Goal: Task Accomplishment & Management: Manage account settings

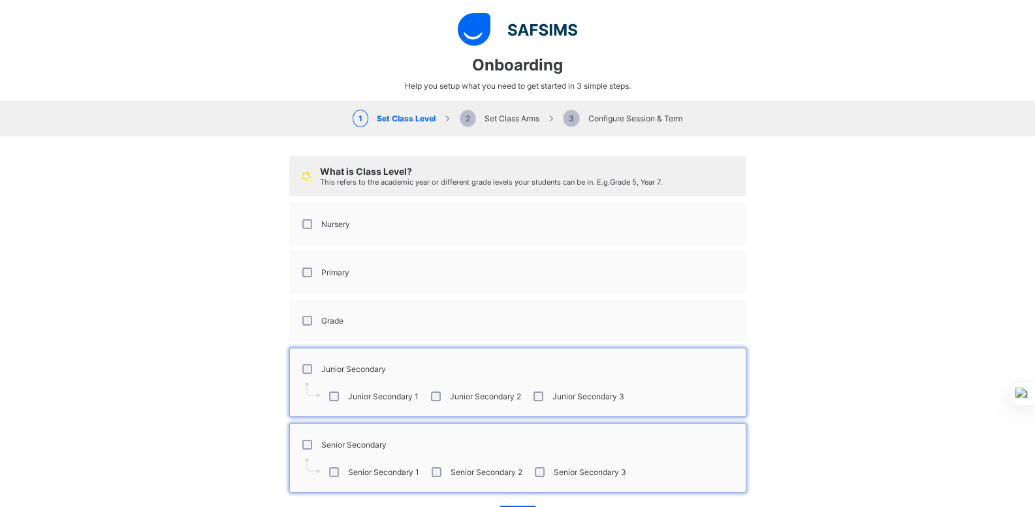
select select "**"
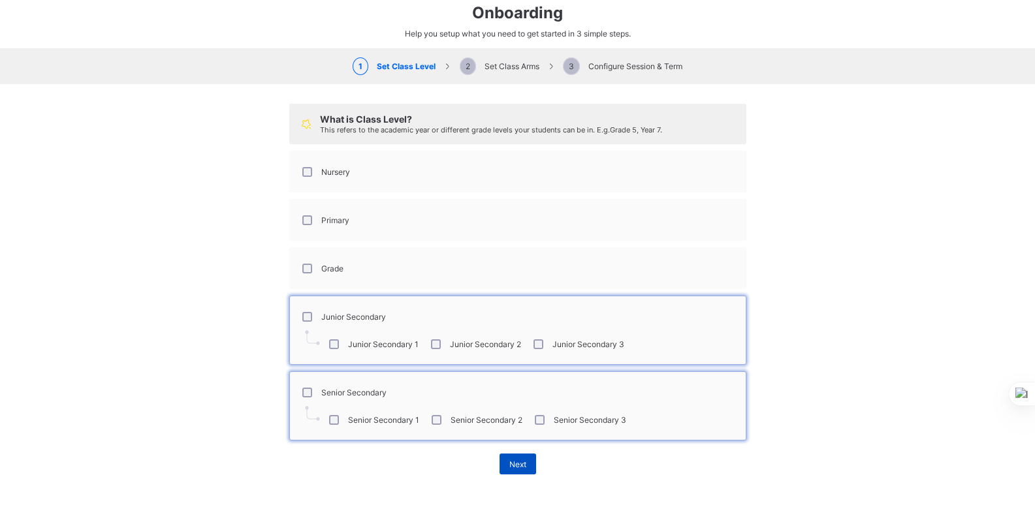
click at [513, 464] on span "Next" at bounding box center [517, 465] width 17 height 10
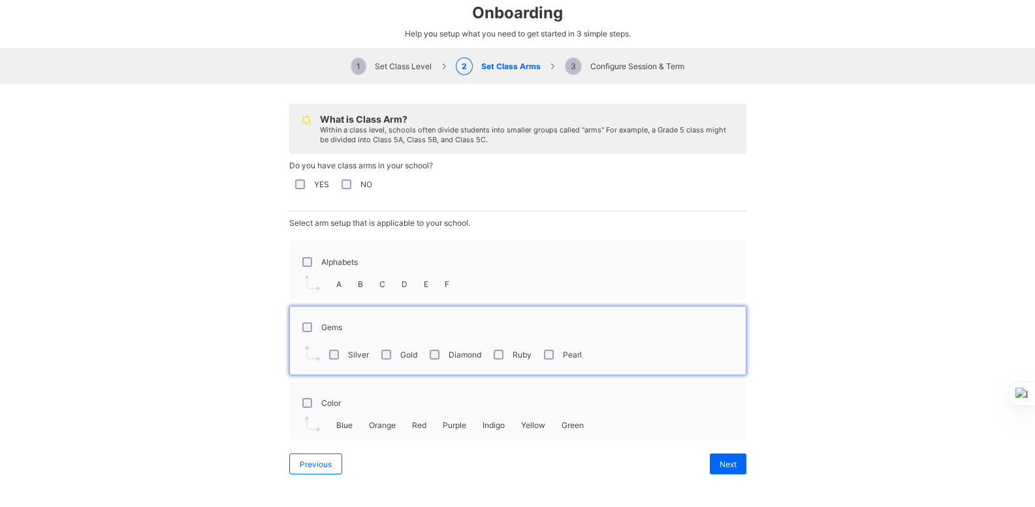
scroll to position [42, 0]
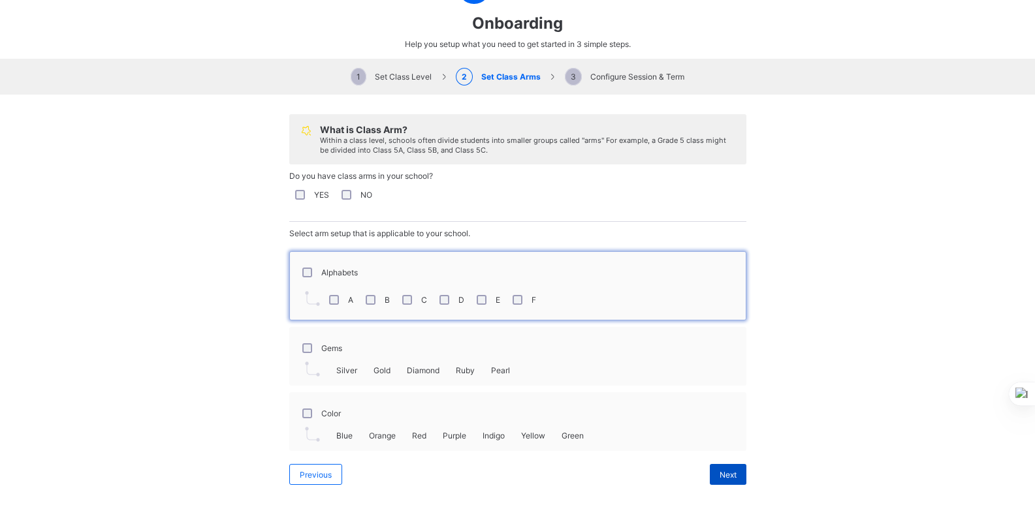
click at [713, 468] on div "Next" at bounding box center [728, 474] width 37 height 21
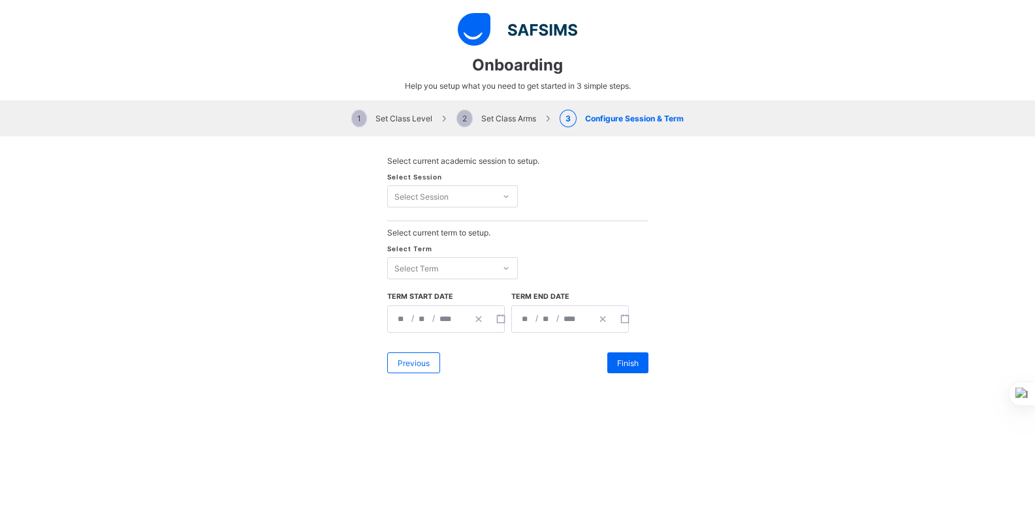
scroll to position [0, 0]
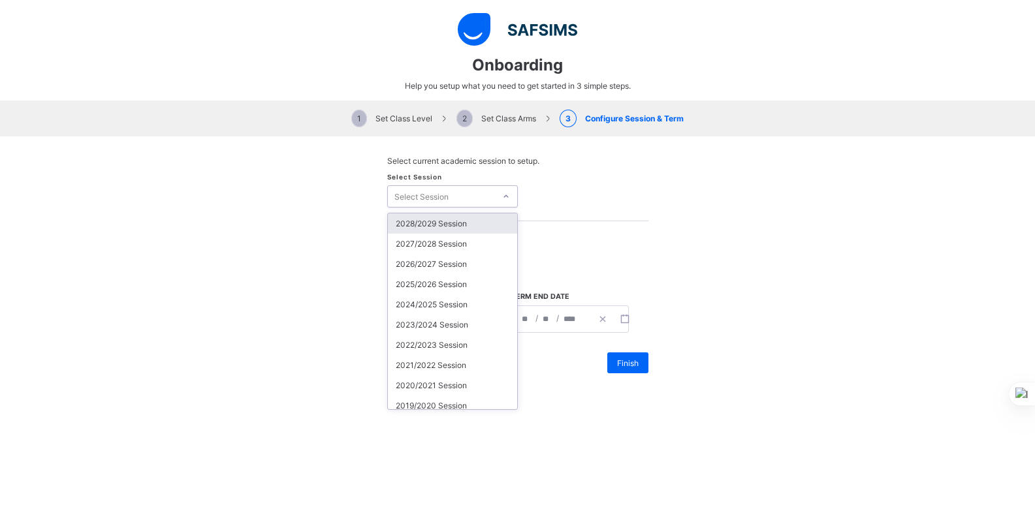
click at [502, 197] on icon at bounding box center [506, 196] width 8 height 13
type input "****"
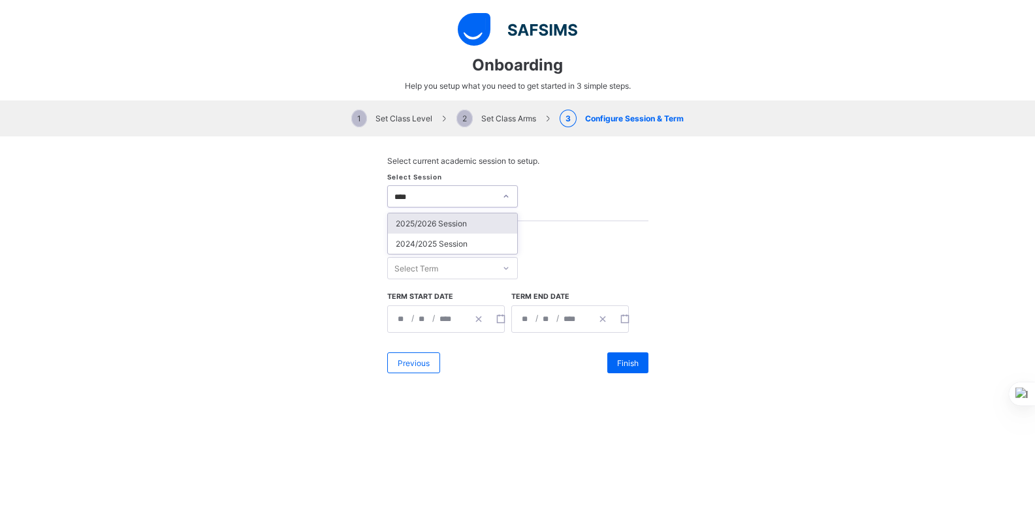
click at [440, 221] on div "2025/2026 Session" at bounding box center [452, 224] width 129 height 20
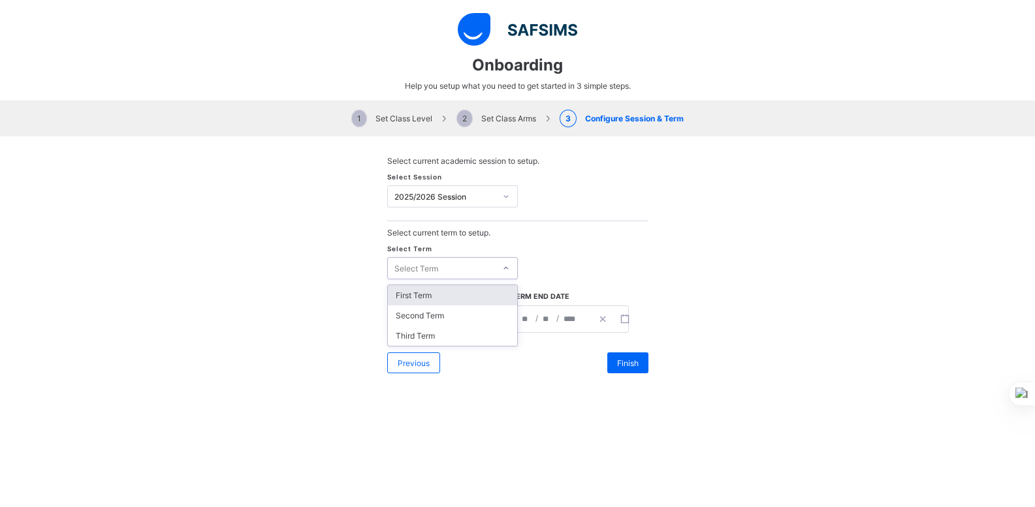
click at [503, 268] on icon at bounding box center [506, 268] width 8 height 13
click at [458, 293] on div "First Term" at bounding box center [452, 295] width 129 height 20
click at [401, 320] on input "**" at bounding box center [402, 319] width 10 height 26
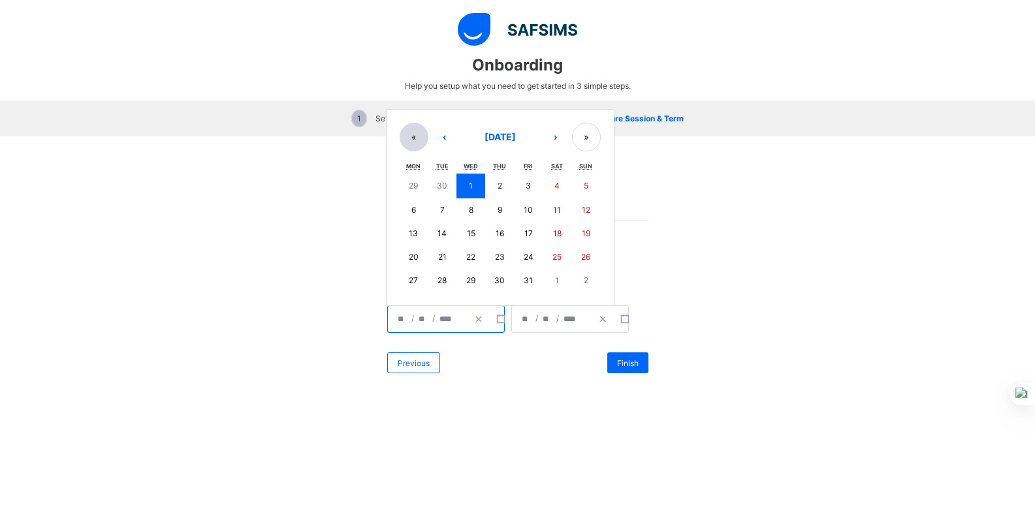
click at [407, 140] on button "«" at bounding box center [414, 137] width 29 height 29
click at [432, 138] on button "‹" at bounding box center [444, 138] width 29 height 29
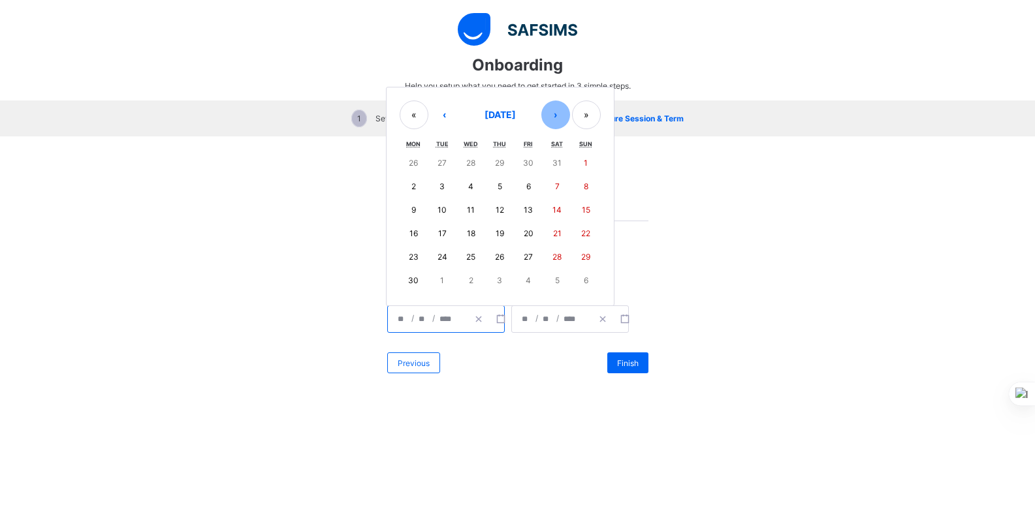
click at [552, 116] on button "›" at bounding box center [555, 115] width 29 height 29
click at [583, 140] on button "»" at bounding box center [586, 138] width 29 height 29
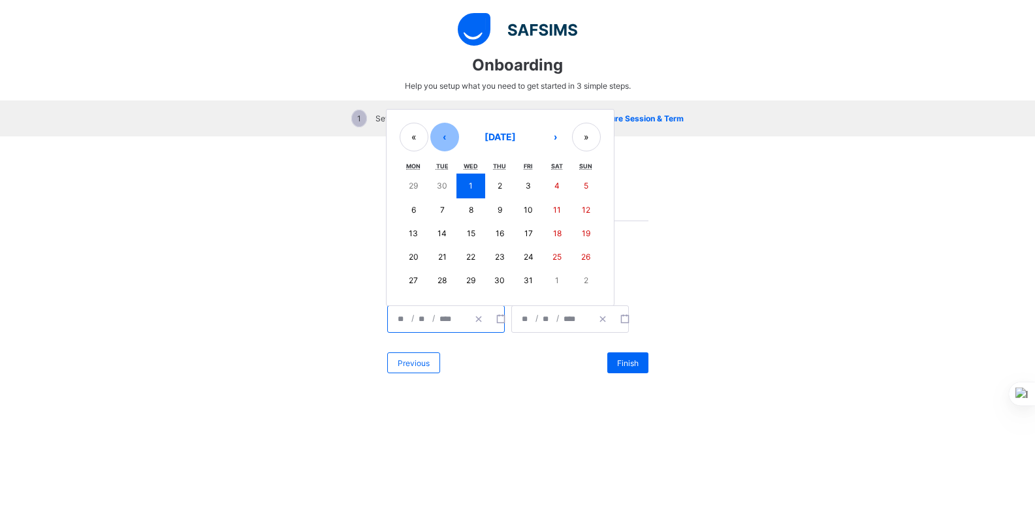
click at [438, 132] on button "‹" at bounding box center [444, 137] width 29 height 29
click at [552, 236] on abbr "20" at bounding box center [557, 232] width 10 height 10
type input "**********"
type input "*"
type input "**"
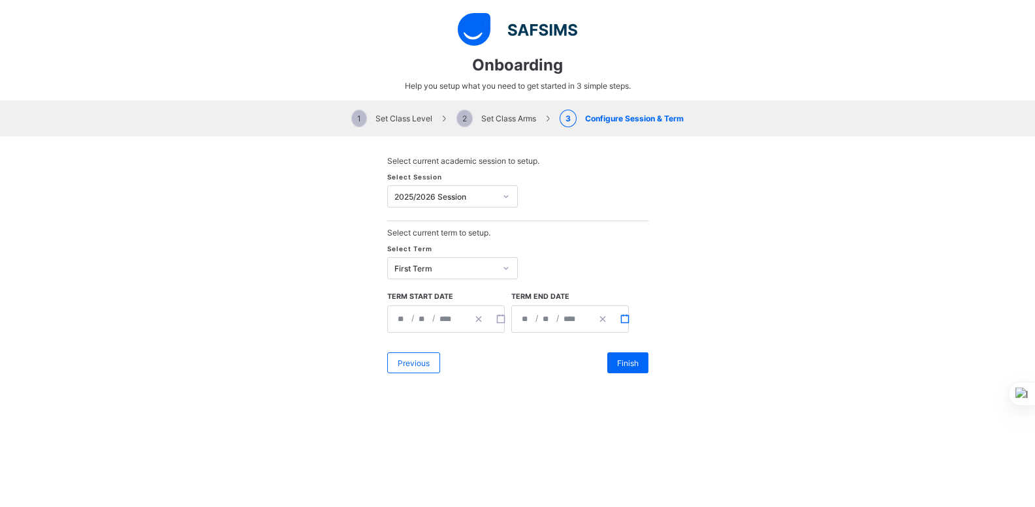
click at [614, 322] on button "button" at bounding box center [625, 319] width 22 height 26
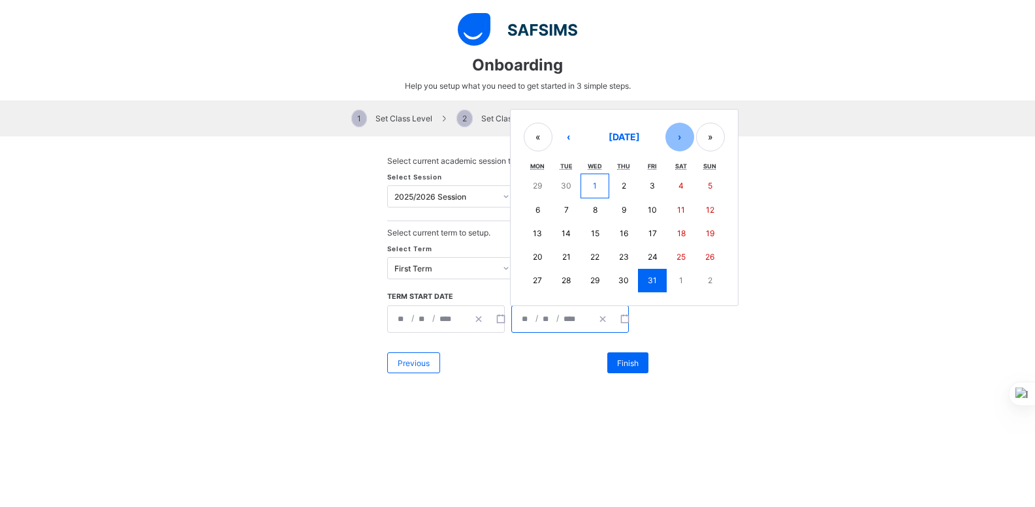
click at [672, 139] on button "›" at bounding box center [679, 137] width 29 height 29
click at [672, 139] on button "›" at bounding box center [679, 138] width 29 height 29
click at [570, 136] on button "‹" at bounding box center [568, 138] width 29 height 29
click at [660, 232] on button "19" at bounding box center [652, 234] width 29 height 24
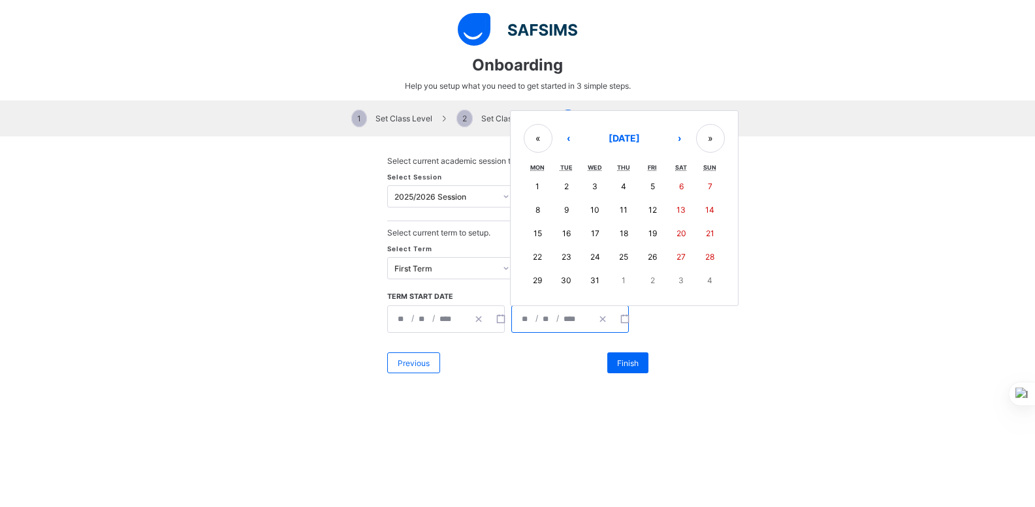
type input "**********"
type input "**"
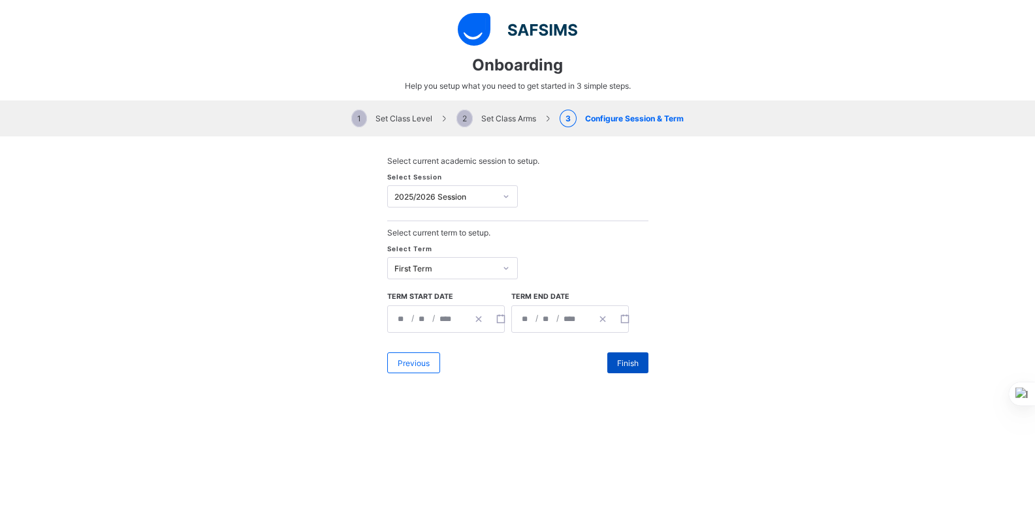
click at [617, 364] on span "Finish" at bounding box center [628, 363] width 22 height 10
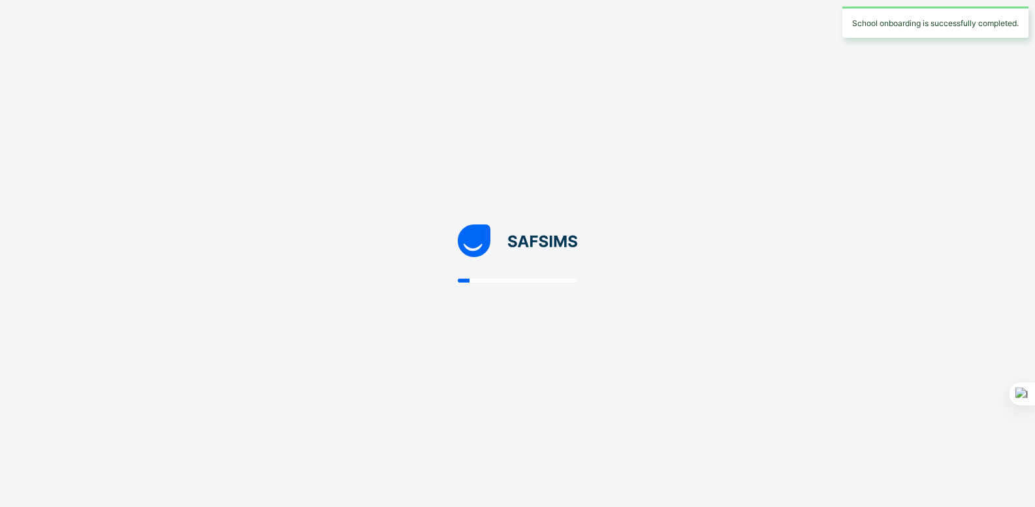
scroll to position [0, 0]
select select "**"
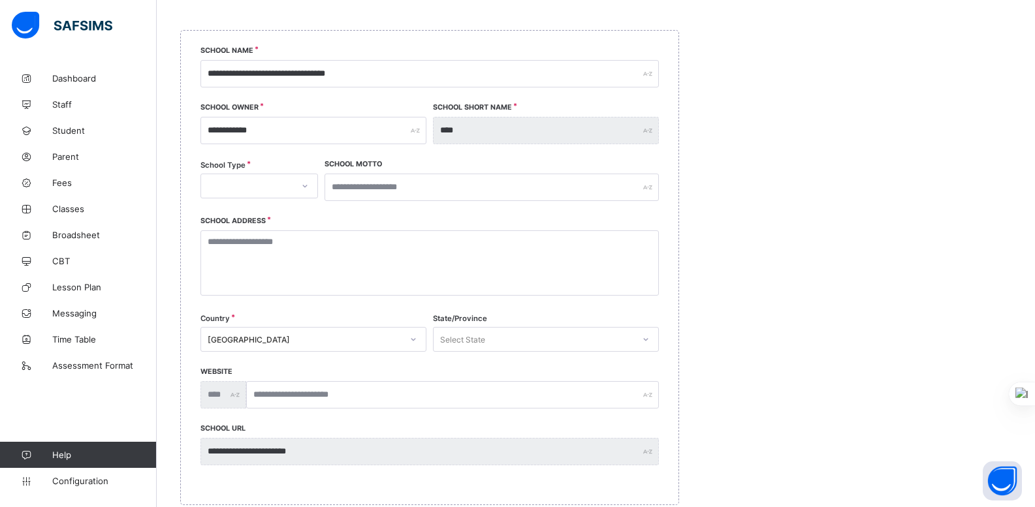
scroll to position [163, 0]
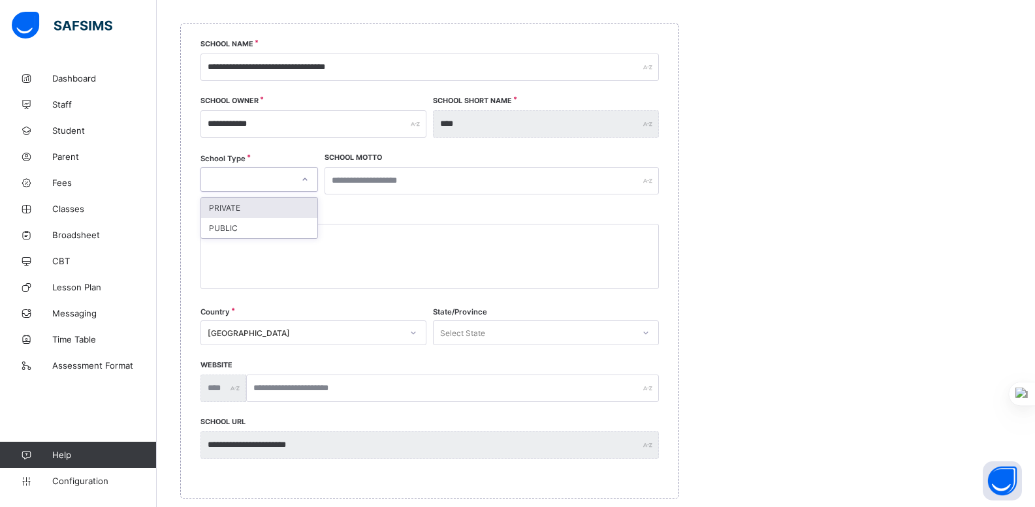
click at [311, 183] on div at bounding box center [305, 179] width 22 height 21
click at [279, 208] on div "PRIVATE" at bounding box center [259, 208] width 116 height 20
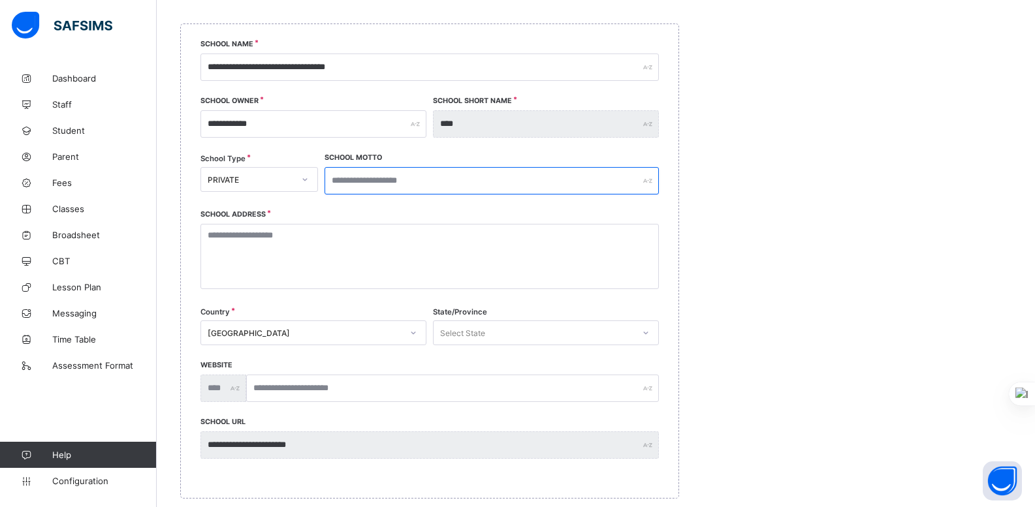
click at [368, 180] on input "text" at bounding box center [492, 180] width 334 height 27
type input "*"
type input "**********"
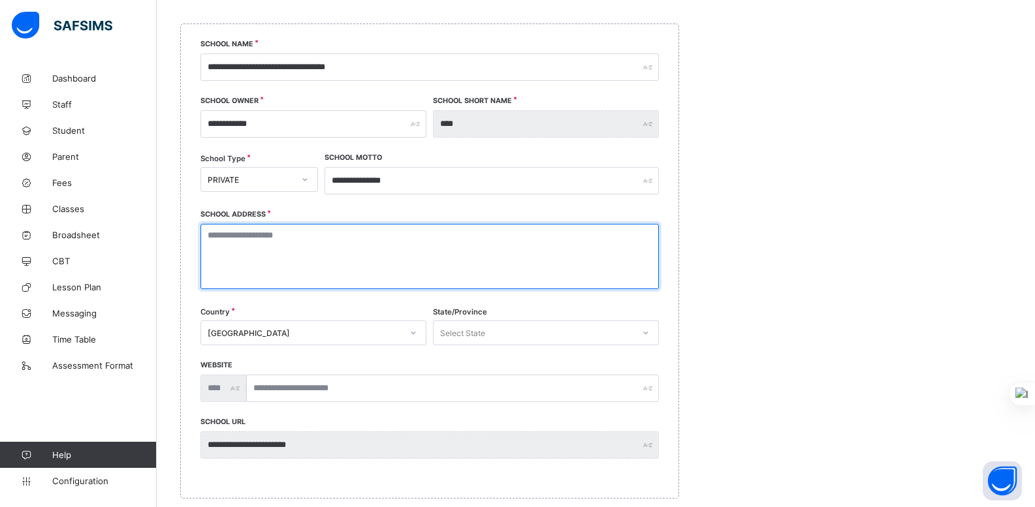
click at [298, 246] on textarea at bounding box center [429, 256] width 458 height 65
type textarea "**********"
click at [231, 234] on textarea "**********" at bounding box center [432, 256] width 464 height 65
click at [484, 242] on textarea "**********" at bounding box center [432, 256] width 464 height 65
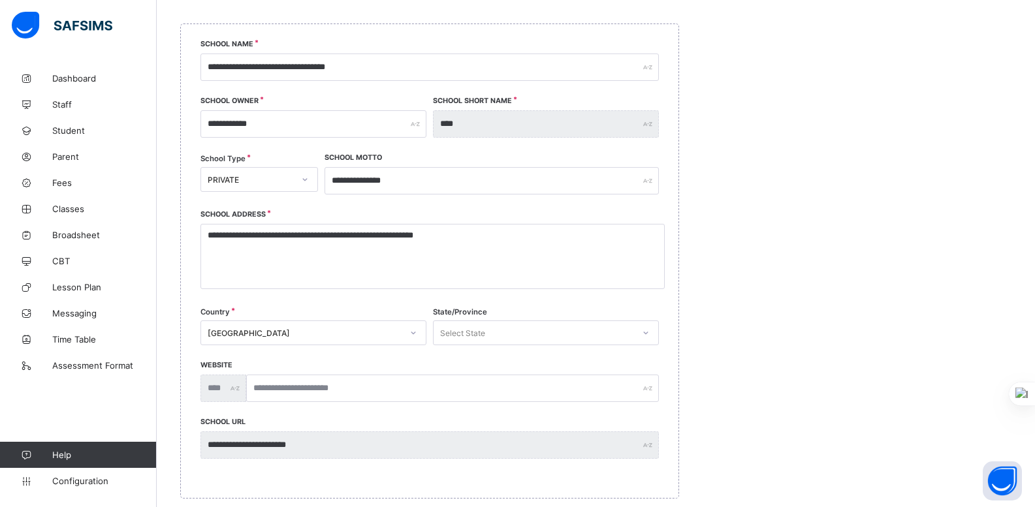
click at [607, 349] on div "State/Province Select State" at bounding box center [546, 338] width 226 height 54
click at [353, 334] on div "[GEOGRAPHIC_DATA]" at bounding box center [313, 333] width 226 height 25
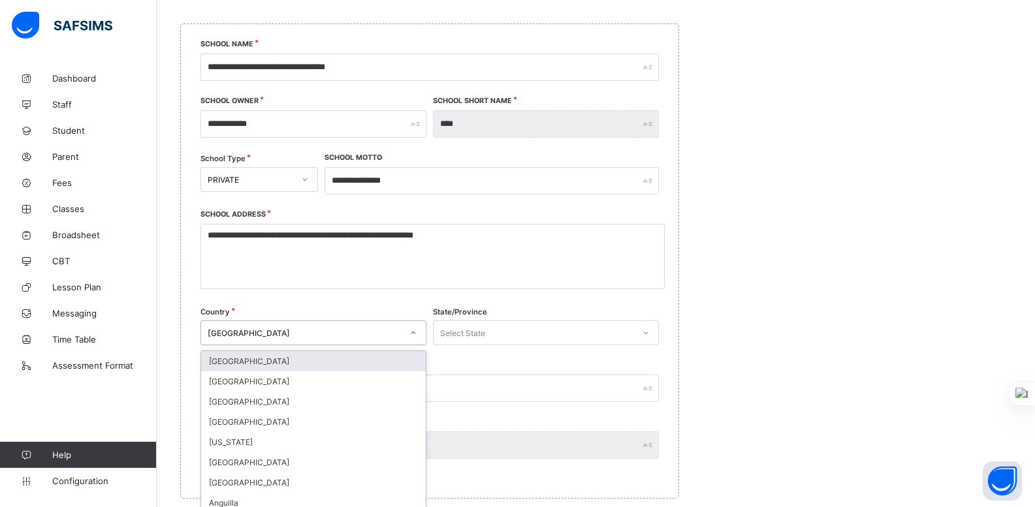
scroll to position [209, 0]
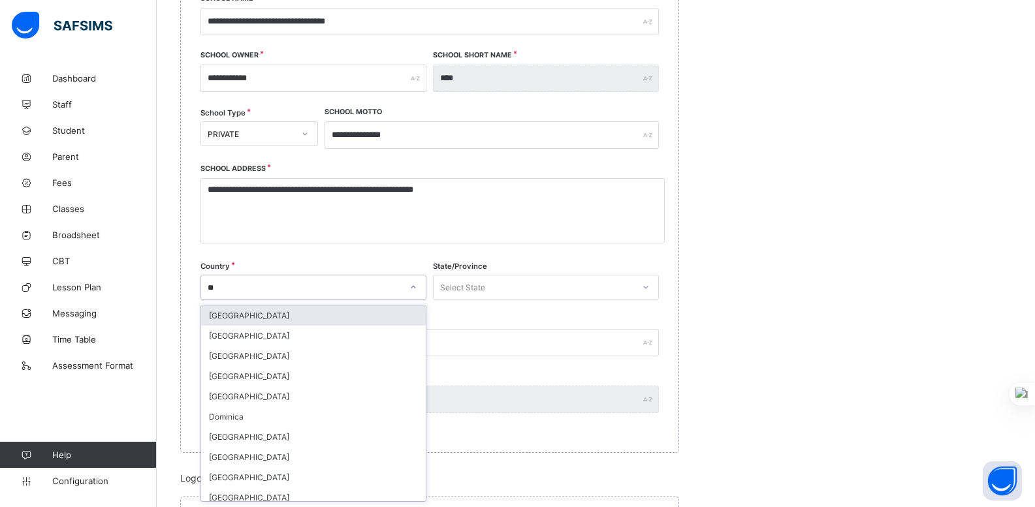
type input "***"
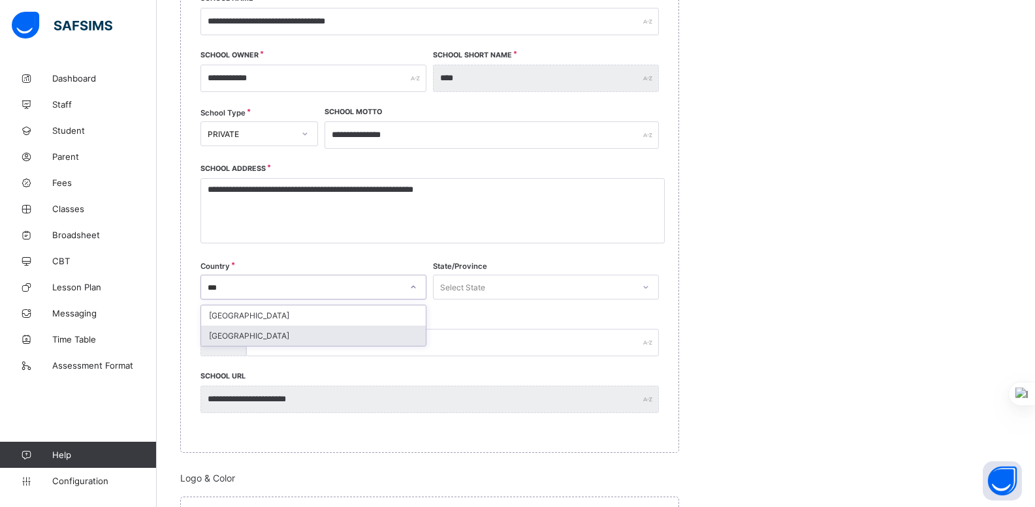
click at [298, 338] on div "[GEOGRAPHIC_DATA]" at bounding box center [313, 336] width 225 height 20
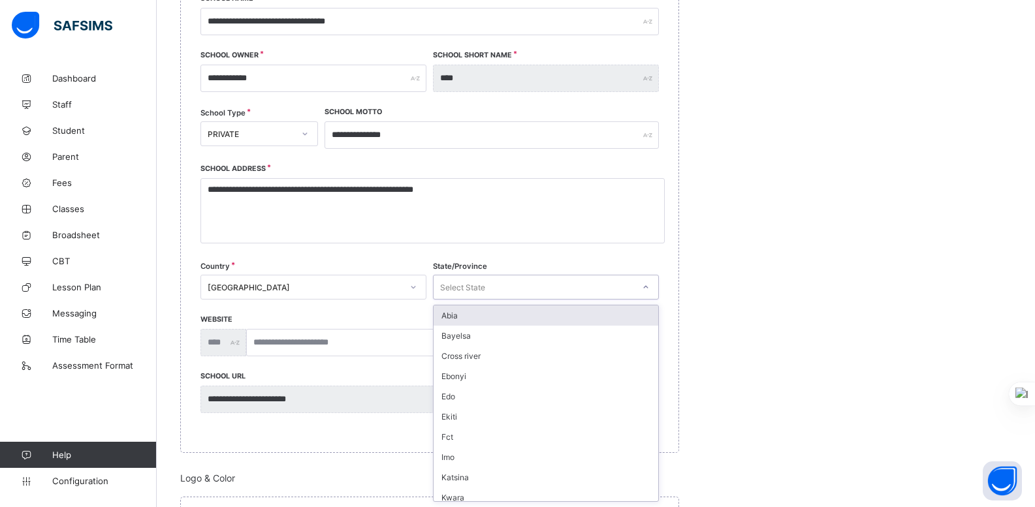
click at [501, 287] on div "Select State" at bounding box center [534, 287] width 200 height 18
type input "**"
click at [494, 315] on div "Enugu" at bounding box center [546, 316] width 225 height 20
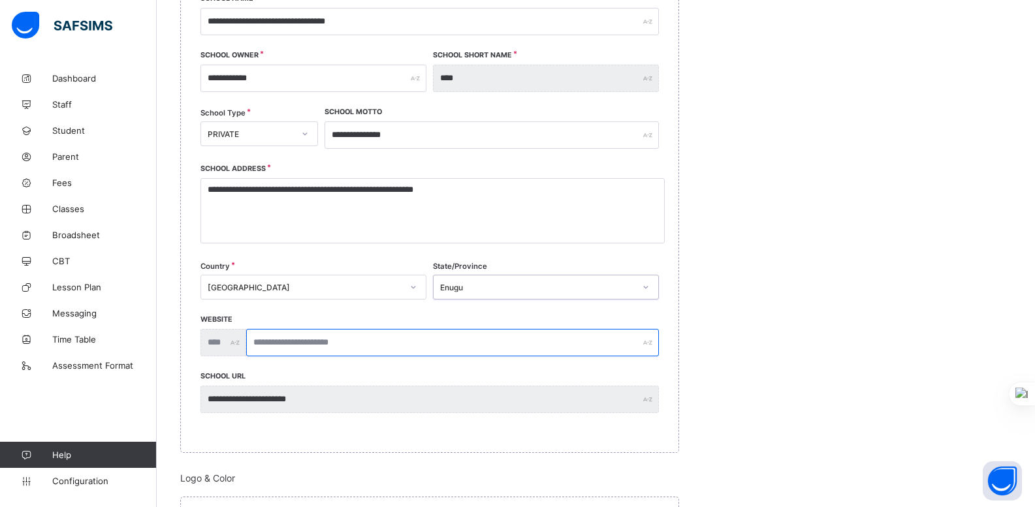
click at [347, 348] on input "text" at bounding box center [452, 342] width 413 height 27
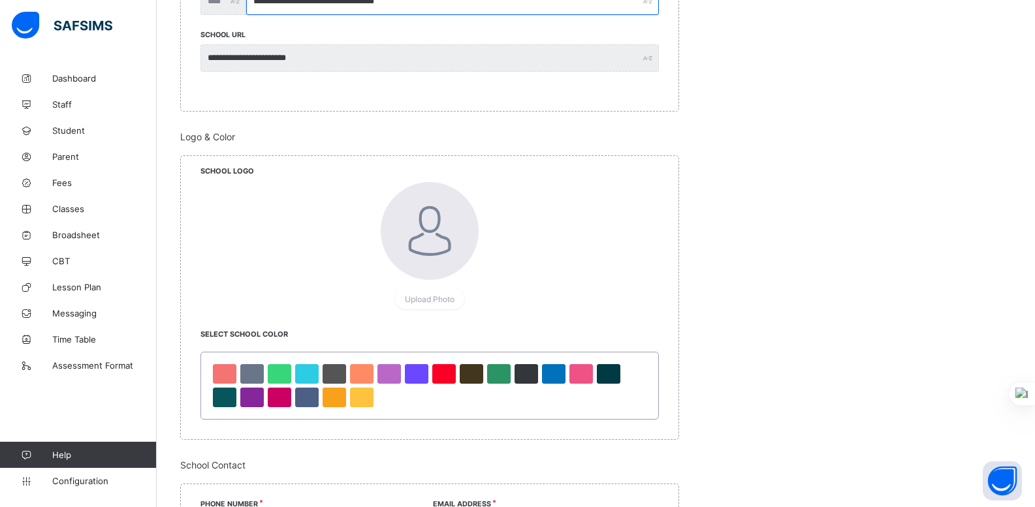
scroll to position [584, 0]
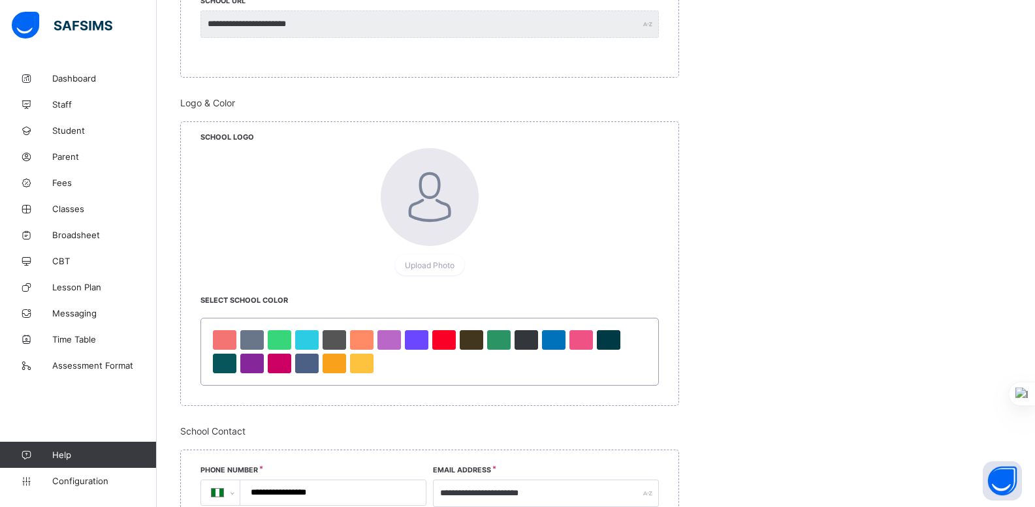
type input "**********"
click at [430, 204] on div at bounding box center [430, 197] width 98 height 98
click at [428, 267] on span "Upload Photo" at bounding box center [430, 266] width 50 height 10
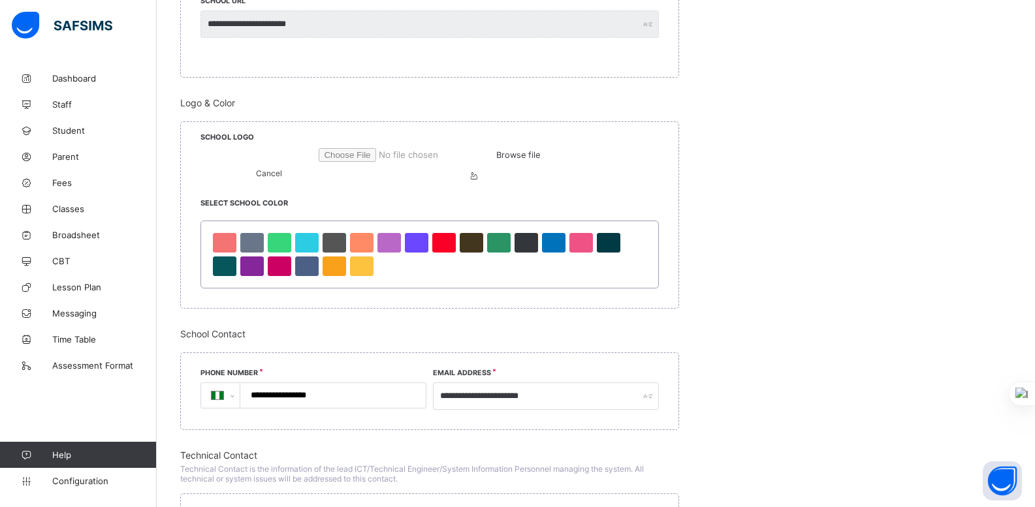
click at [496, 160] on span "Browse file" at bounding box center [518, 155] width 44 height 10
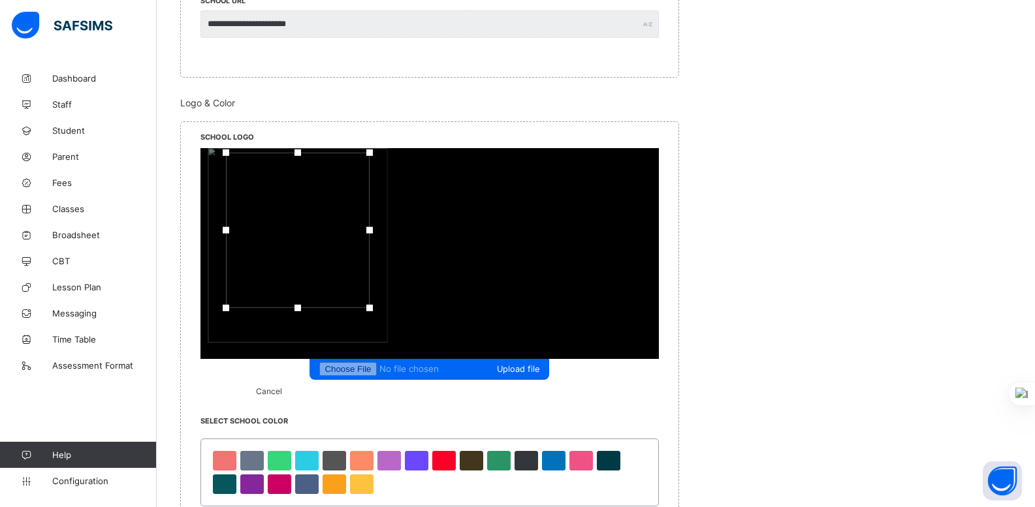
drag, startPoint x: 412, startPoint y: 190, endPoint x: 412, endPoint y: 175, distance: 15.0
click at [370, 175] on div at bounding box center [298, 230] width 144 height 155
drag, startPoint x: 505, startPoint y: 308, endPoint x: 560, endPoint y: 333, distance: 60.8
click at [560, 333] on div "Upload file Cancel" at bounding box center [429, 272] width 458 height 248
drag, startPoint x: 349, startPoint y: 253, endPoint x: 368, endPoint y: 258, distance: 19.5
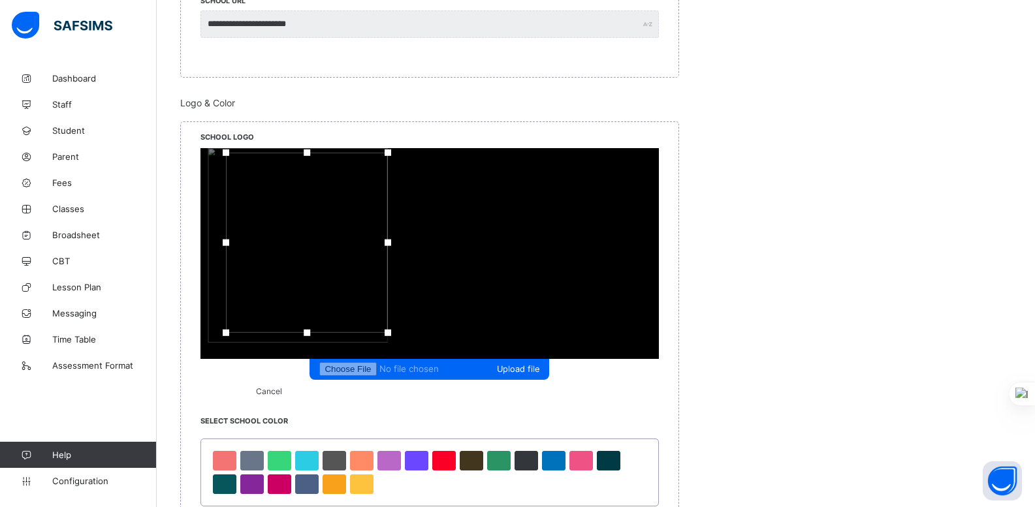
click at [368, 258] on div at bounding box center [429, 253] width 458 height 211
drag, startPoint x: 368, startPoint y: 258, endPoint x: 358, endPoint y: 252, distance: 11.4
click at [358, 252] on div at bounding box center [297, 238] width 162 height 180
drag, startPoint x: 516, startPoint y: 150, endPoint x: 579, endPoint y: 98, distance: 81.6
click at [579, 98] on div "Logo & Color School Logo Upload file Cancel Select School Color" at bounding box center [429, 312] width 499 height 430
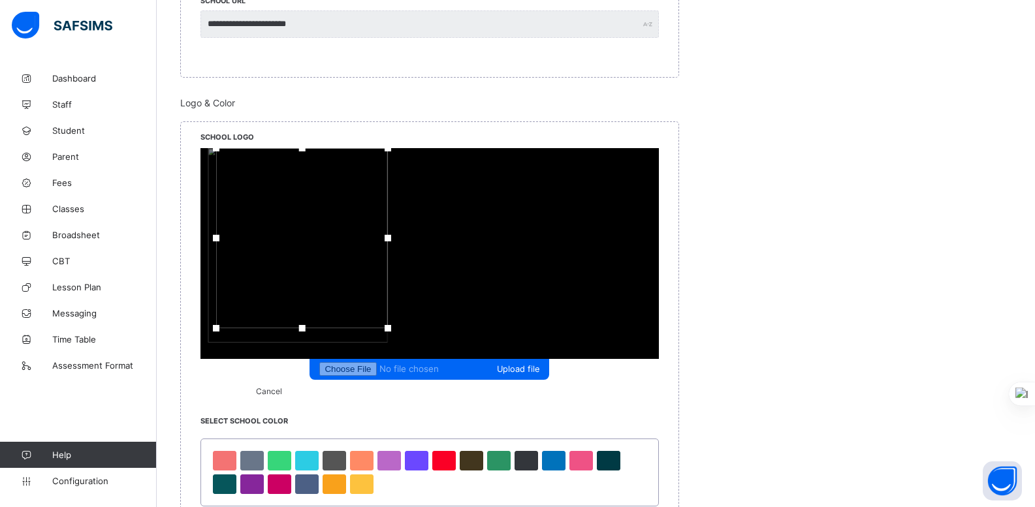
drag, startPoint x: 524, startPoint y: 235, endPoint x: 560, endPoint y: 234, distance: 36.6
click at [560, 234] on div "Upload file Cancel" at bounding box center [429, 272] width 458 height 248
drag, startPoint x: 353, startPoint y: 241, endPoint x: 319, endPoint y: 241, distance: 34.0
click at [319, 241] on div "Upload file Cancel" at bounding box center [429, 272] width 458 height 248
drag, startPoint x: 399, startPoint y: 222, endPoint x: 397, endPoint y: 208, distance: 14.5
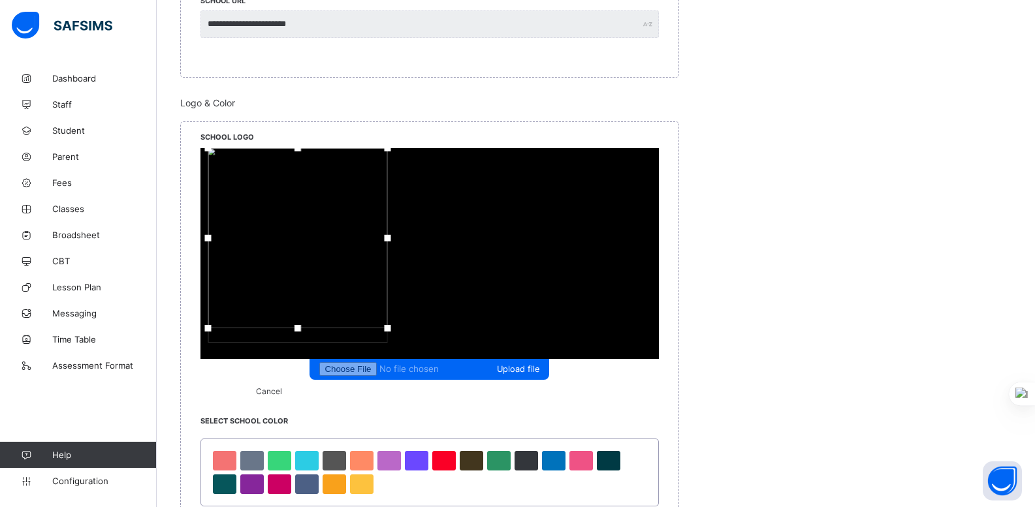
click at [387, 208] on div at bounding box center [298, 238] width 180 height 180
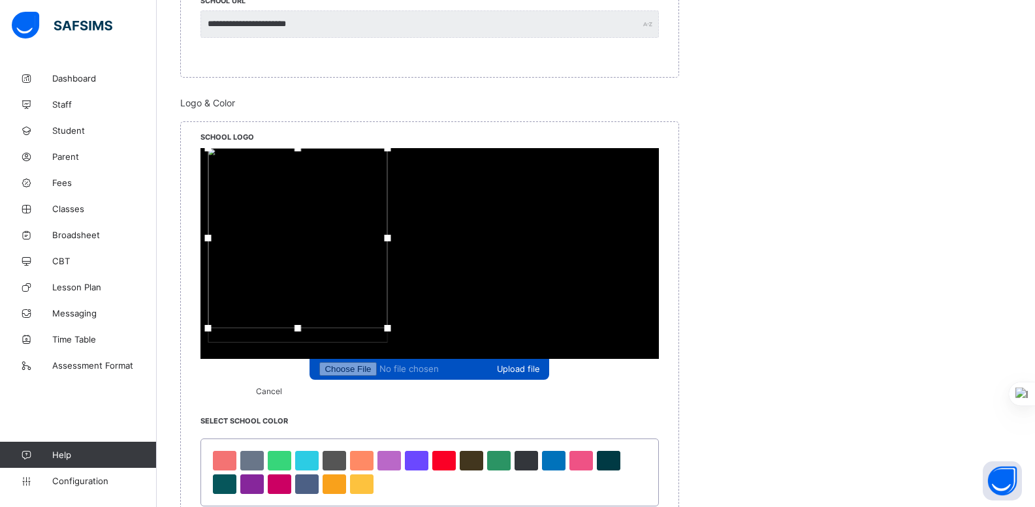
click at [497, 364] on span "Upload file" at bounding box center [518, 369] width 42 height 10
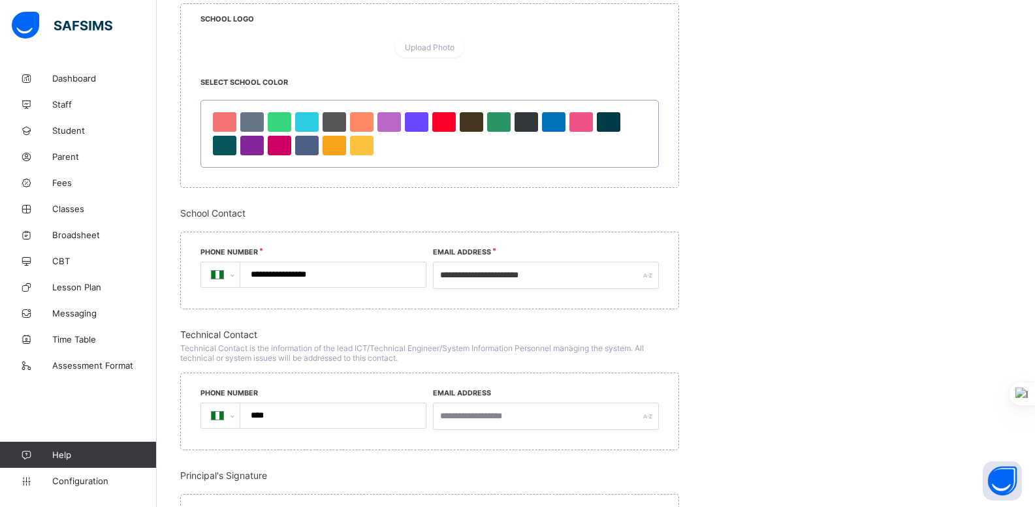
scroll to position [707, 0]
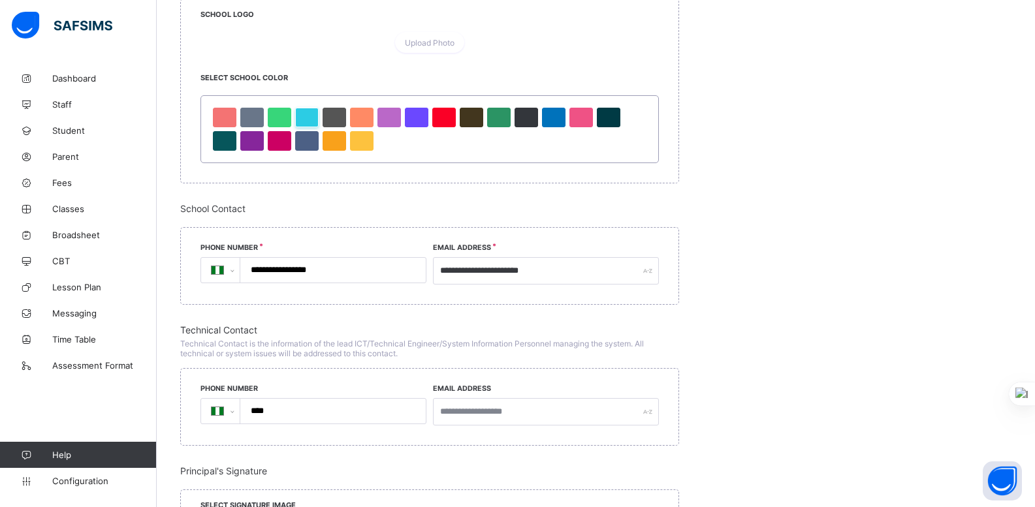
click at [312, 127] on div at bounding box center [307, 118] width 24 height 20
click at [500, 127] on div at bounding box center [499, 118] width 24 height 20
click at [310, 127] on div at bounding box center [307, 118] width 24 height 20
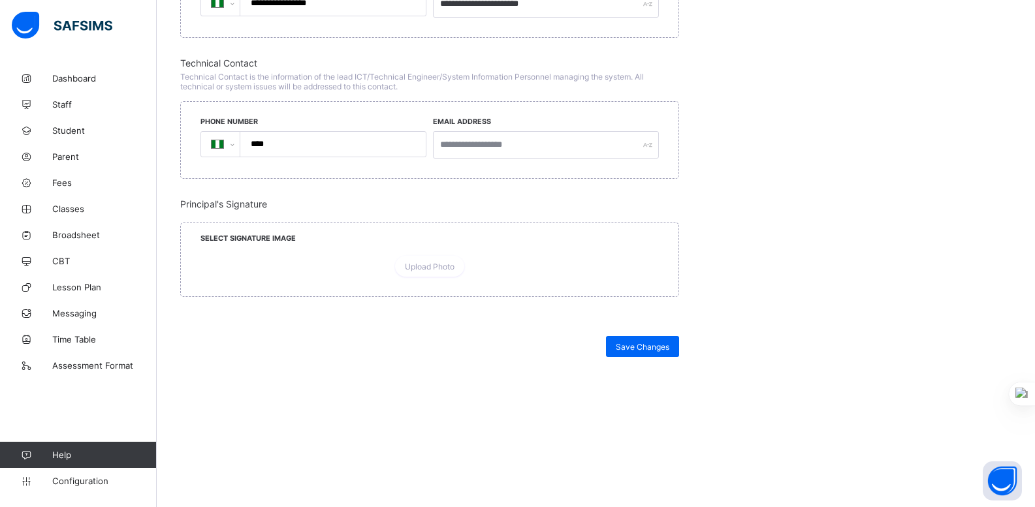
scroll to position [991, 0]
click at [334, 157] on input "****" at bounding box center [330, 144] width 175 height 25
type input "**********"
click at [474, 159] on input "text" at bounding box center [546, 144] width 226 height 27
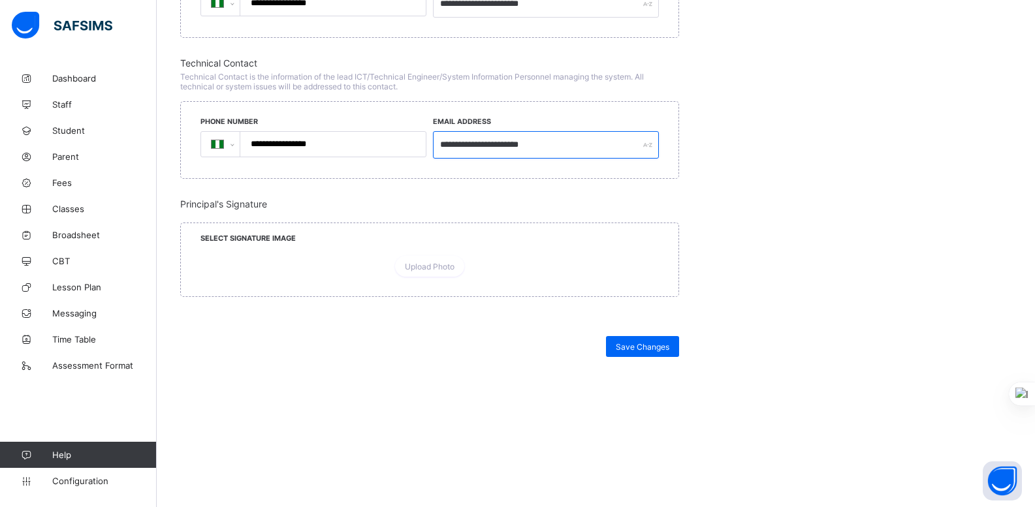
scroll to position [1113, 0]
type input "**********"
click at [352, 256] on div at bounding box center [429, 256] width 458 height 0
click at [653, 352] on span "Save Changes" at bounding box center [643, 347] width 54 height 10
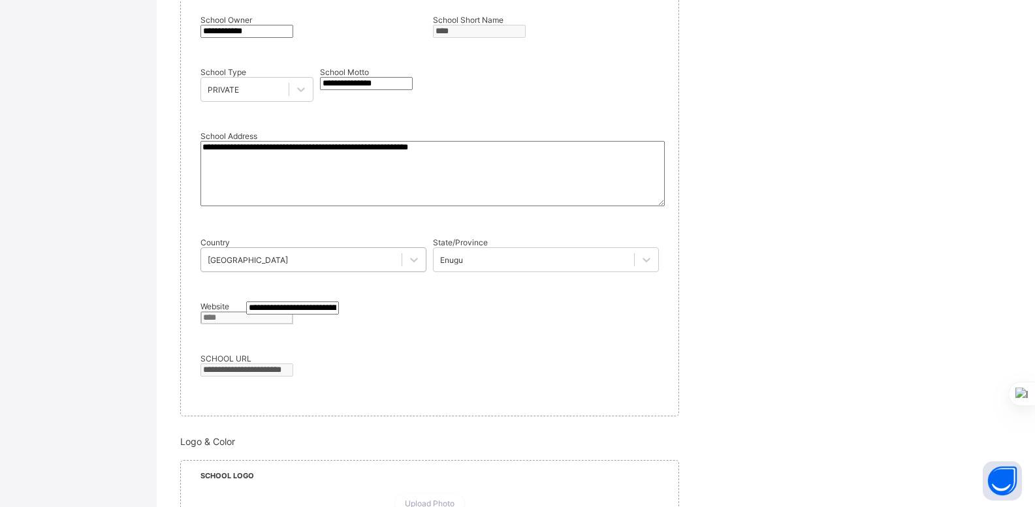
scroll to position [0, 0]
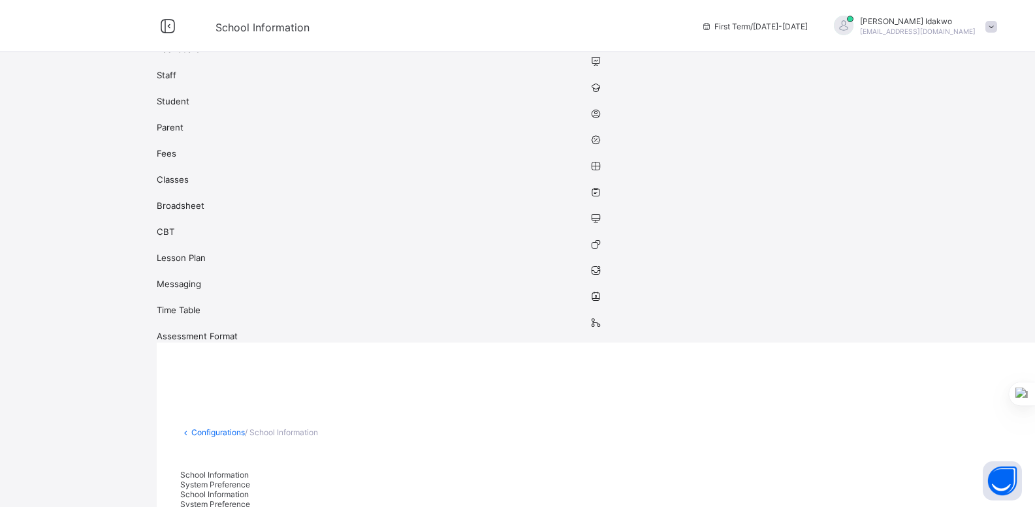
click at [250, 480] on span "System Preference" at bounding box center [215, 485] width 70 height 10
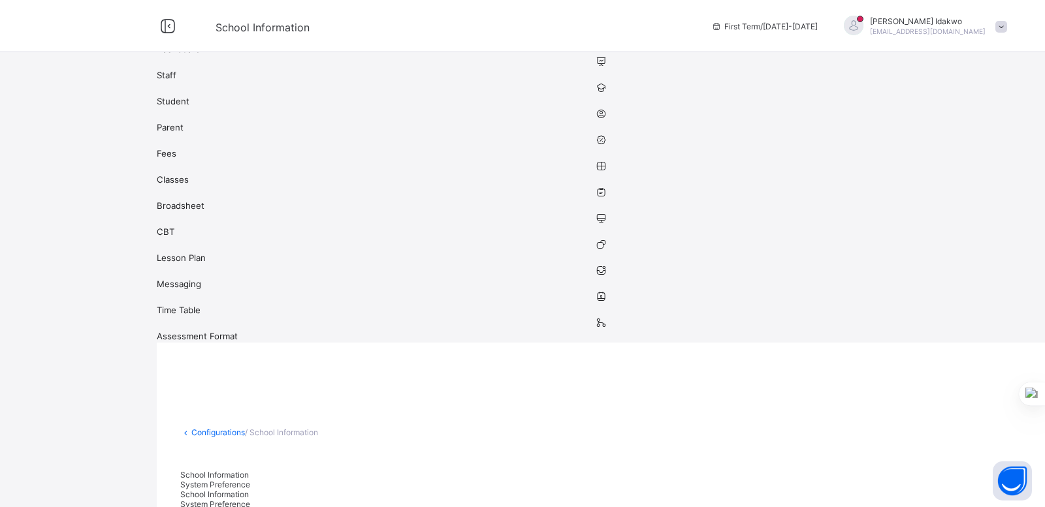
click at [157, 56] on link "Dashboard" at bounding box center [601, 42] width 888 height 26
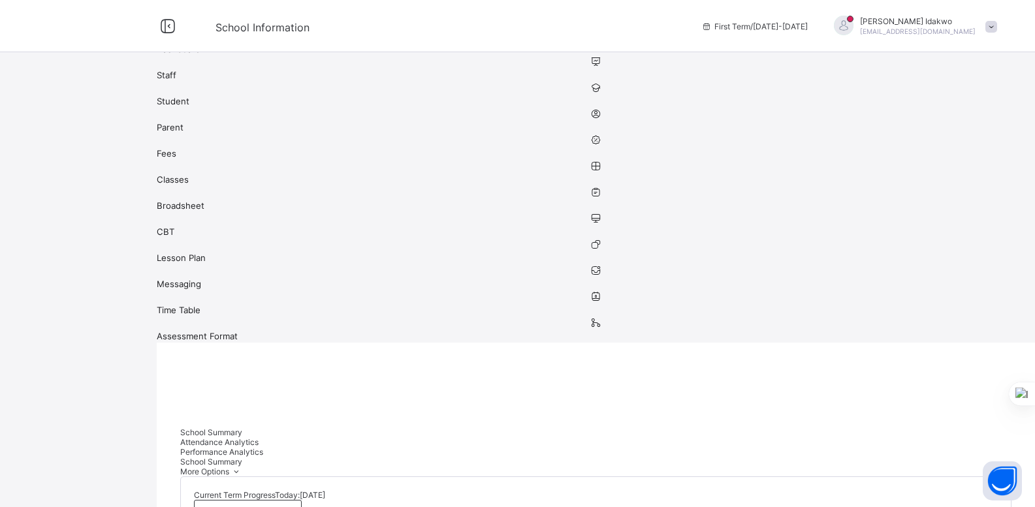
scroll to position [12, 0]
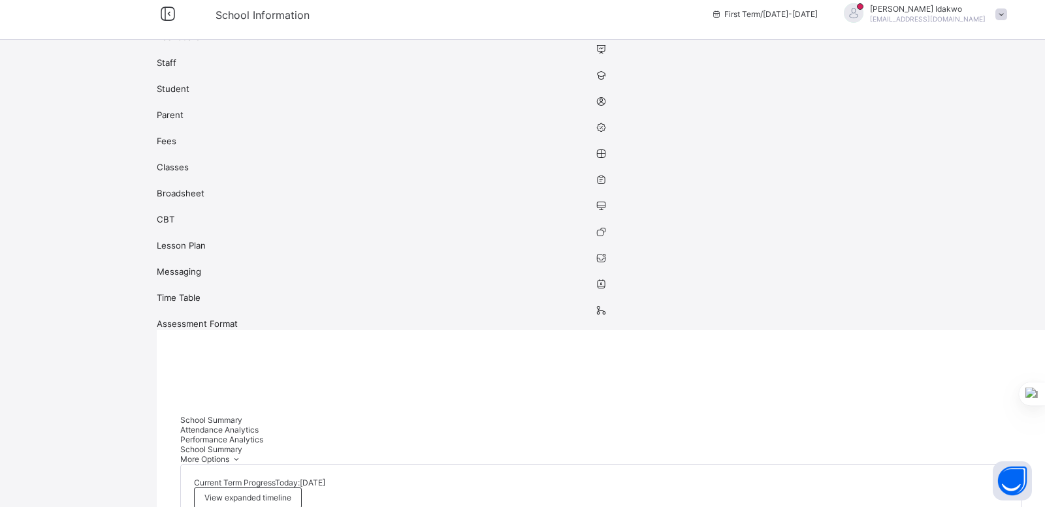
drag, startPoint x: 1044, startPoint y: 99, endPoint x: 1044, endPoint y: 114, distance: 15.7
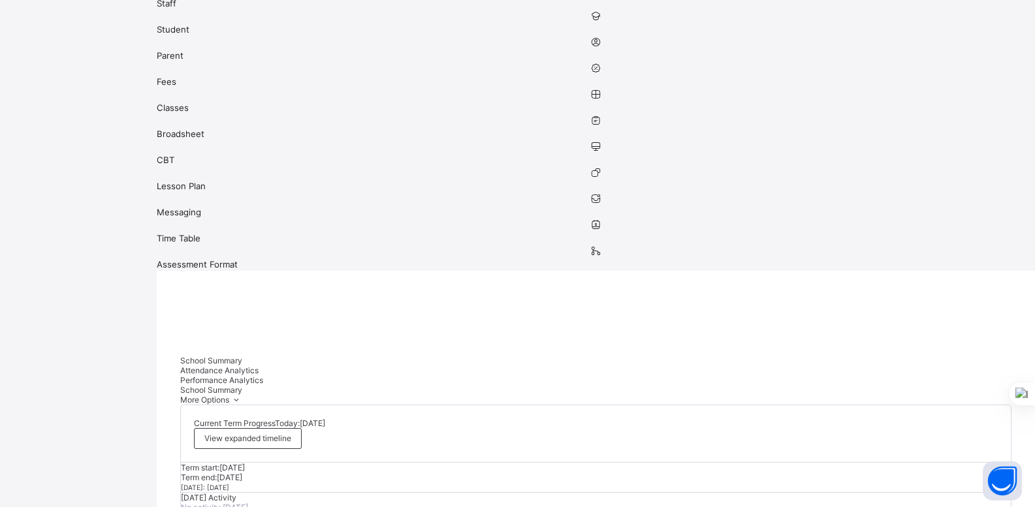
scroll to position [0, 0]
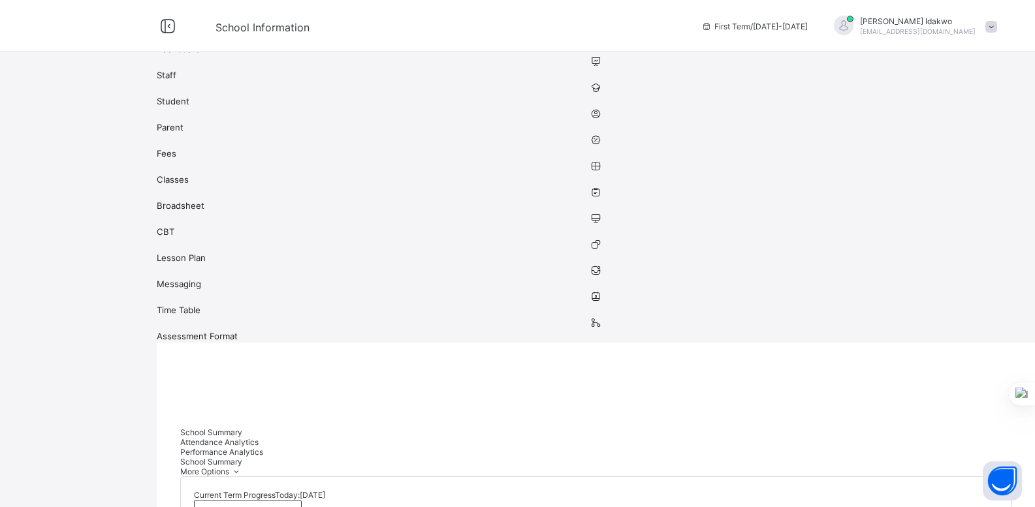
click at [259, 437] on span "Attendance Analytics" at bounding box center [219, 442] width 78 height 10
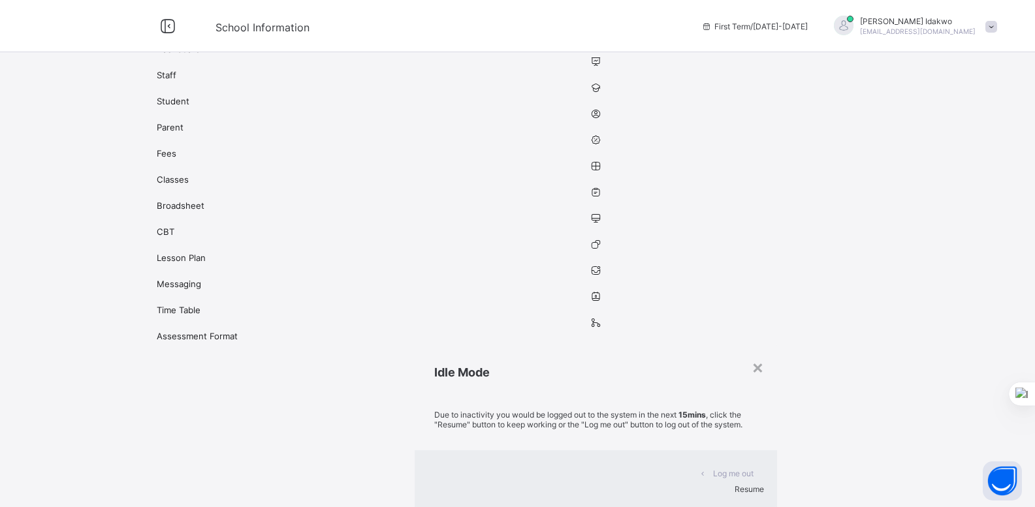
click at [735, 485] on span "Resume" at bounding box center [749, 490] width 29 height 10
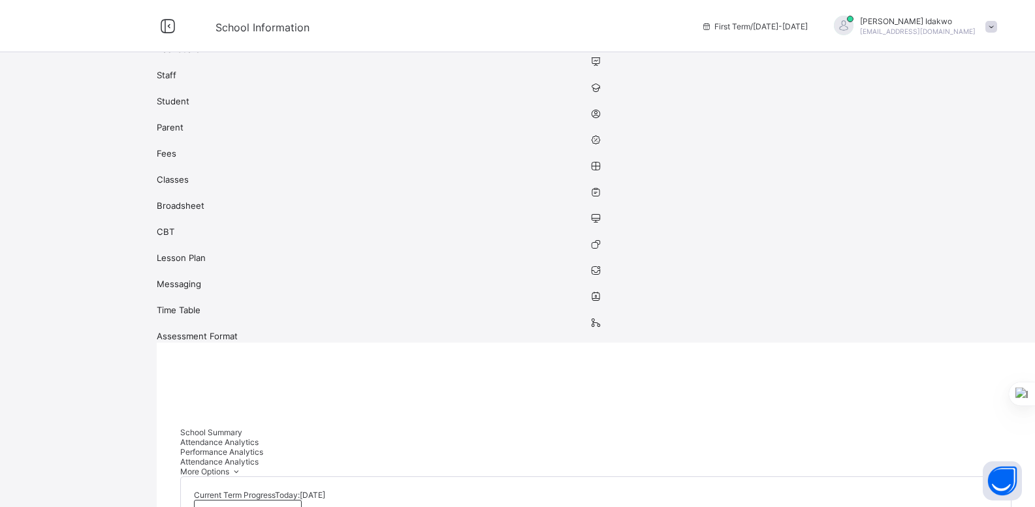
click at [157, 106] on span "Student" at bounding box center [596, 101] width 878 height 10
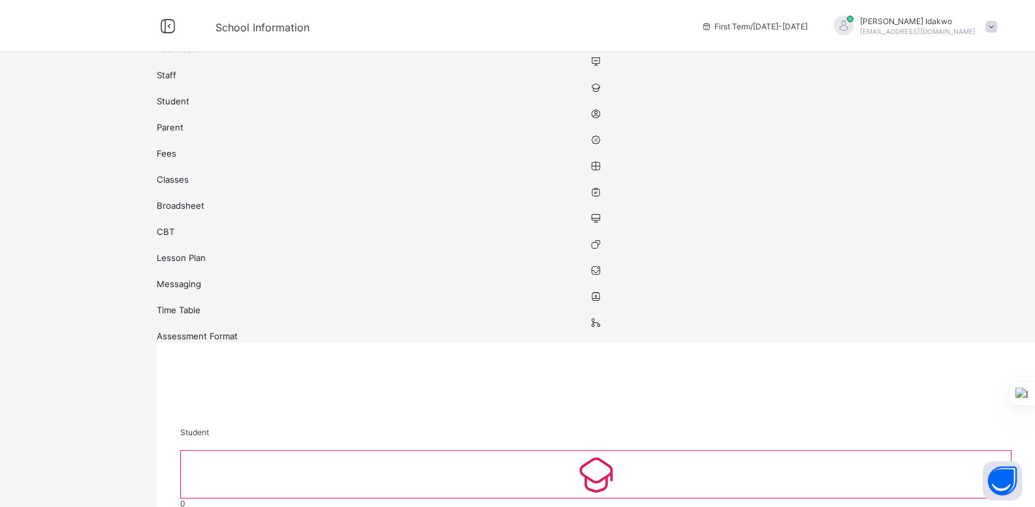
click at [157, 185] on span "Classes" at bounding box center [596, 179] width 878 height 10
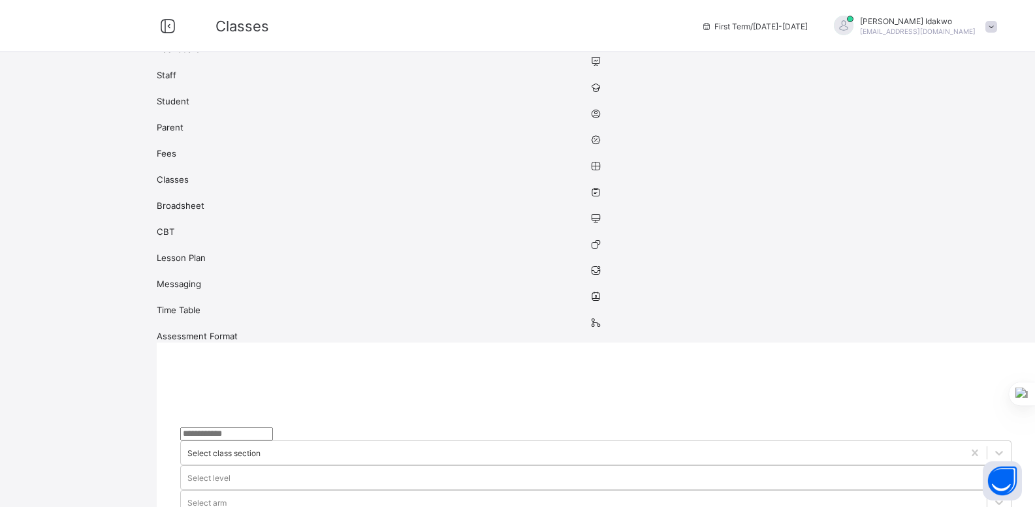
click at [157, 211] on span "Broadsheet" at bounding box center [596, 205] width 878 height 10
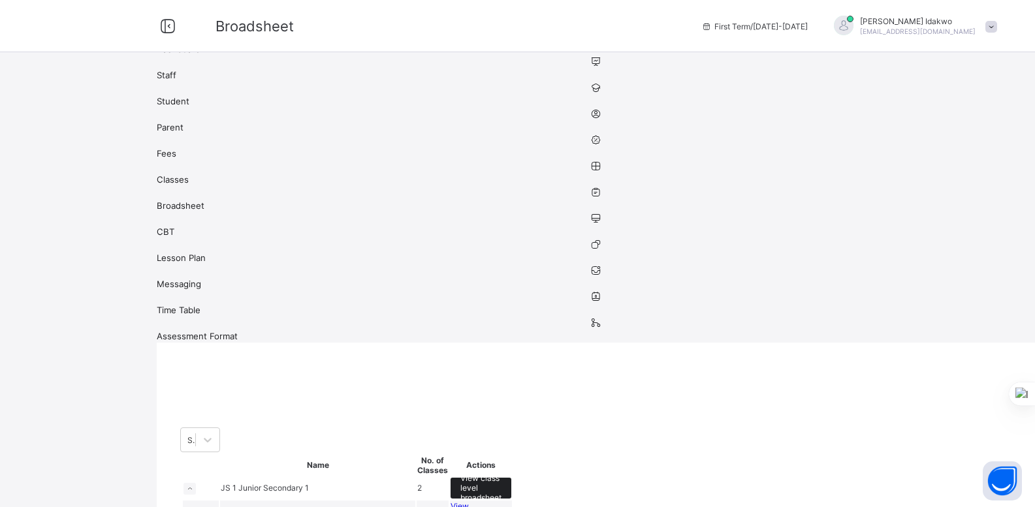
click at [501, 473] on span "View class level broadsheet" at bounding box center [480, 487] width 41 height 29
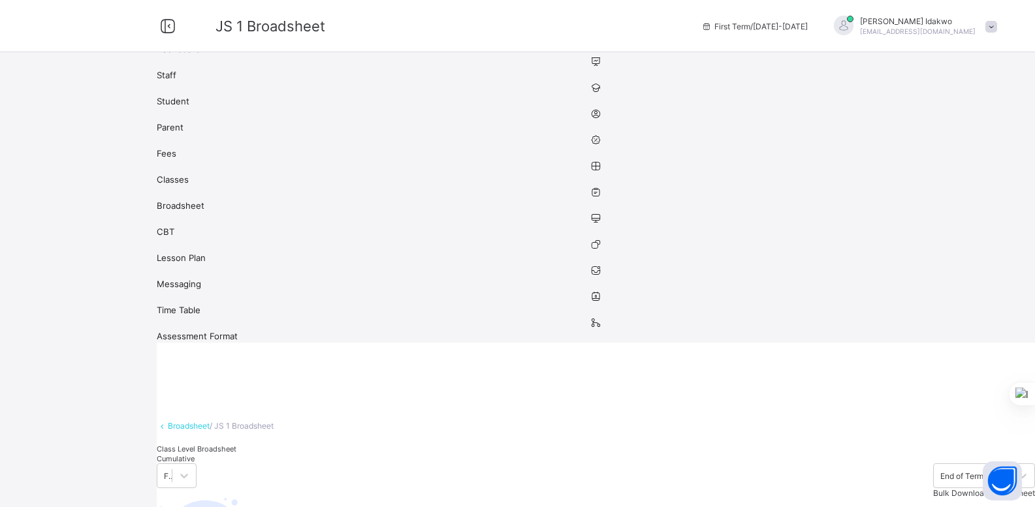
click at [157, 82] on link "Staff" at bounding box center [596, 69] width 878 height 26
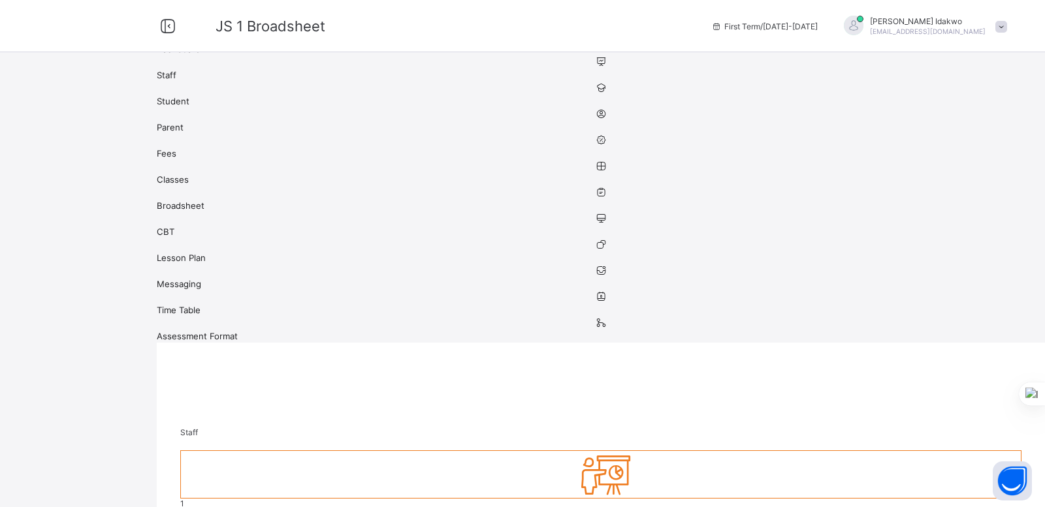
drag, startPoint x: 1044, startPoint y: 116, endPoint x: 994, endPoint y: 147, distance: 58.9
select select "**"
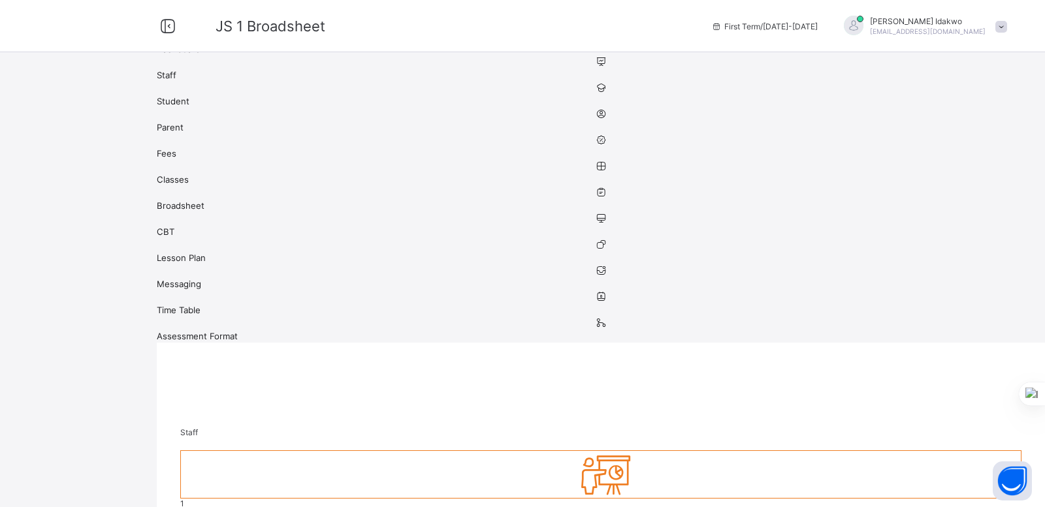
drag, startPoint x: 1044, startPoint y: 127, endPoint x: 1044, endPoint y: 144, distance: 17.6
click at [1034, 144] on div at bounding box center [1044, 253] width 1 height 507
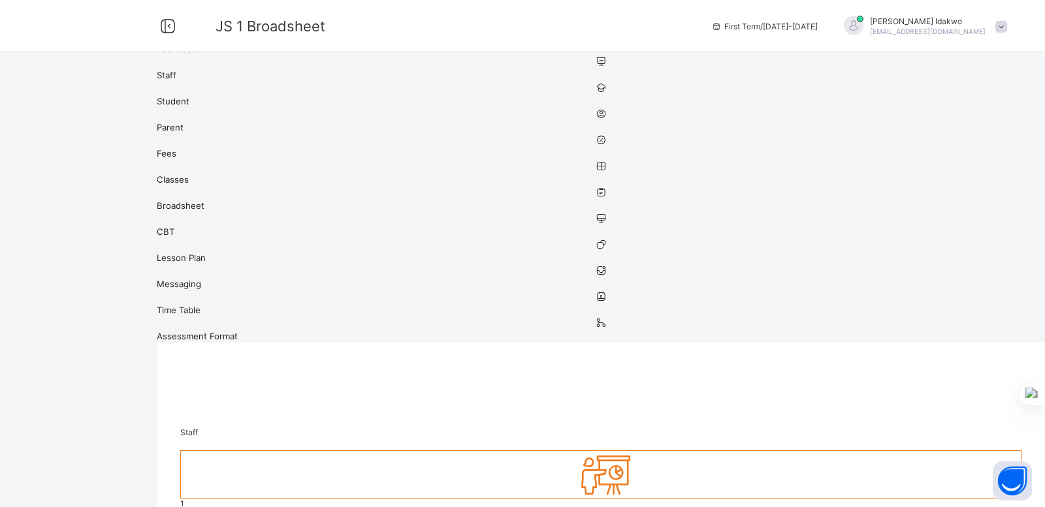
click at [157, 289] on span "Messaging" at bounding box center [601, 284] width 888 height 10
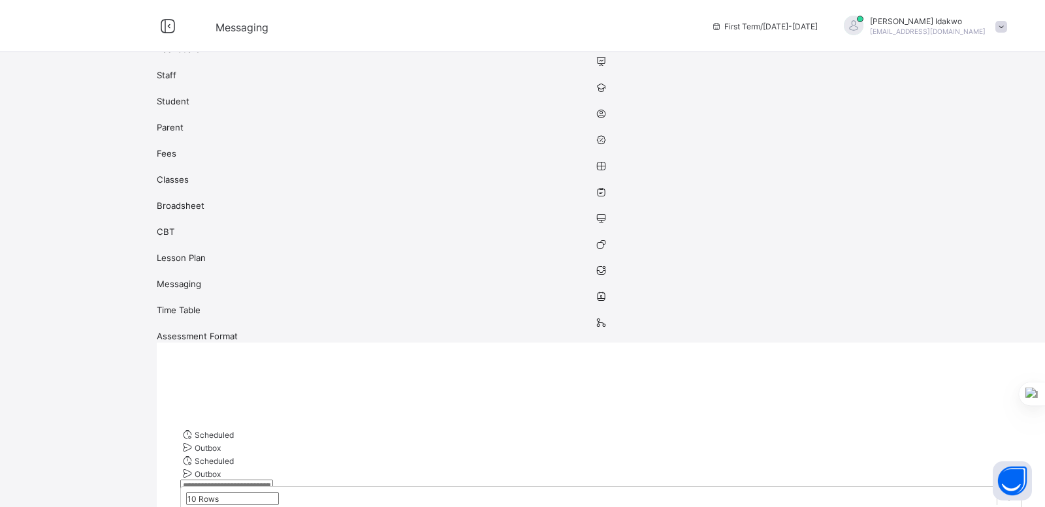
click at [239, 493] on span "Add Notification" at bounding box center [209, 498] width 59 height 10
select select "*"
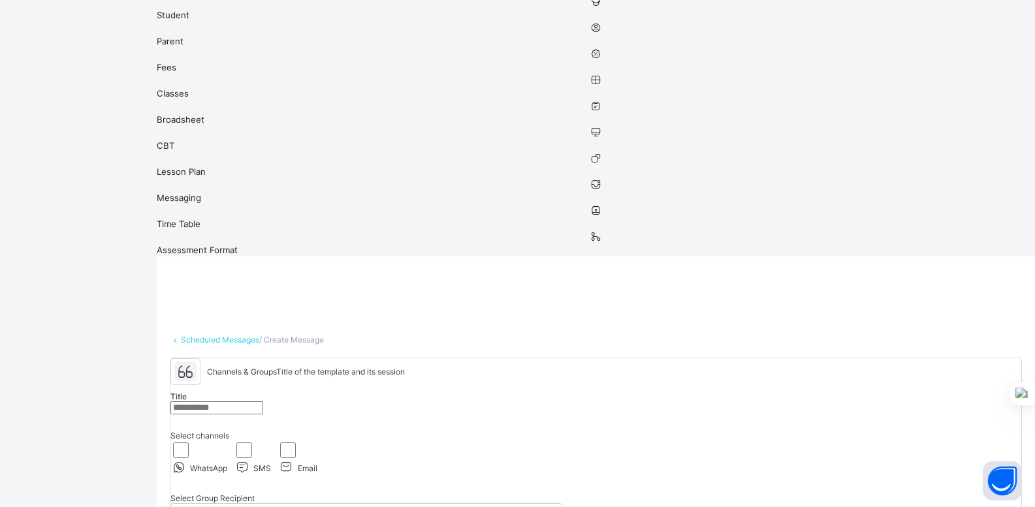
scroll to position [87, 0]
select select "**"
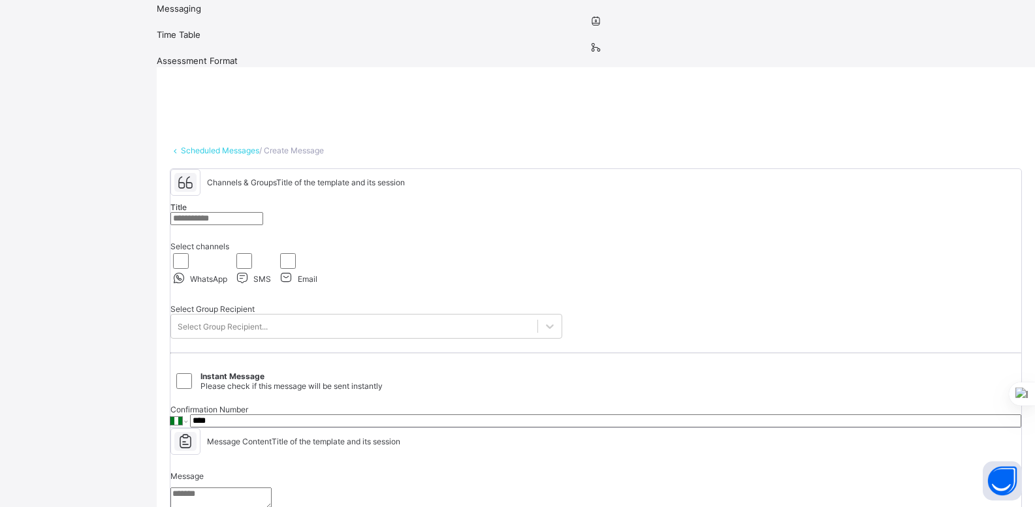
scroll to position [278, 0]
click at [264, 486] on textarea at bounding box center [220, 497] width 101 height 22
type textarea "**********"
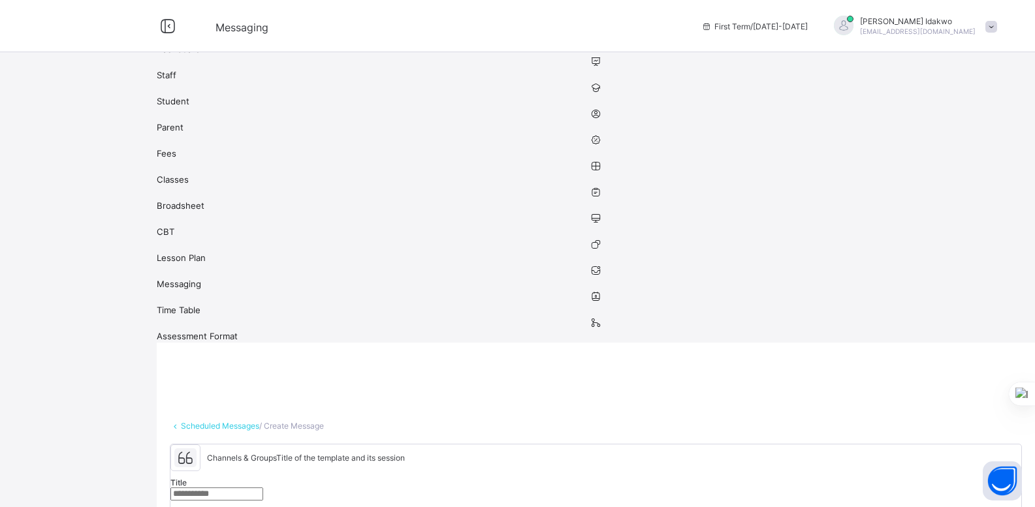
click at [208, 421] on link "Scheduled Messages" at bounding box center [220, 426] width 78 height 10
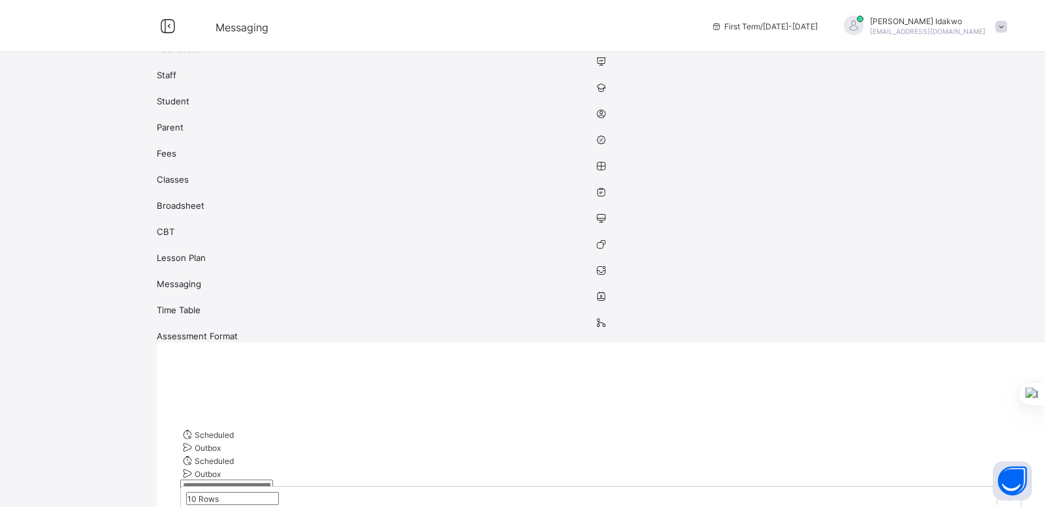
click at [157, 342] on span "Assessment Format" at bounding box center [601, 336] width 888 height 10
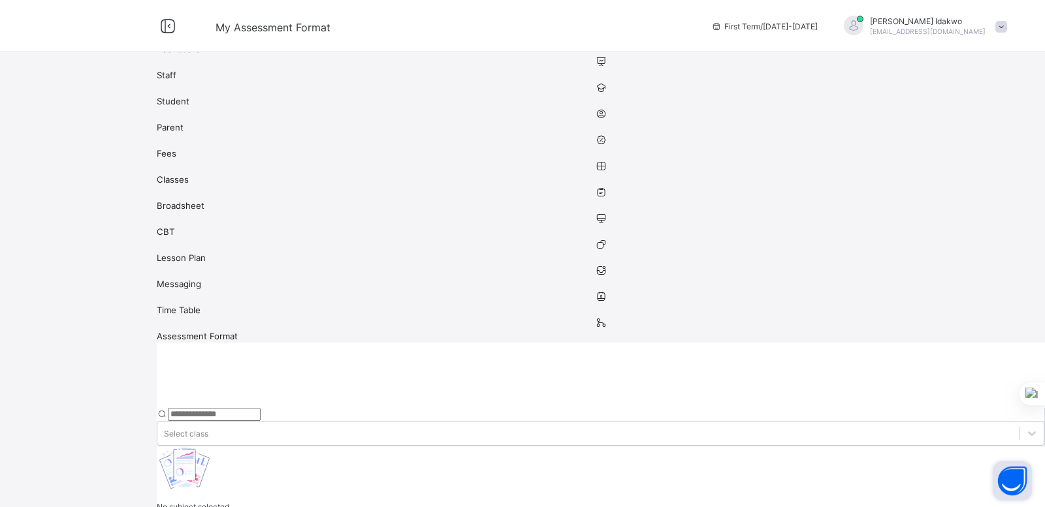
click at [1020, 480] on button "Open asap" at bounding box center [1012, 481] width 39 height 39
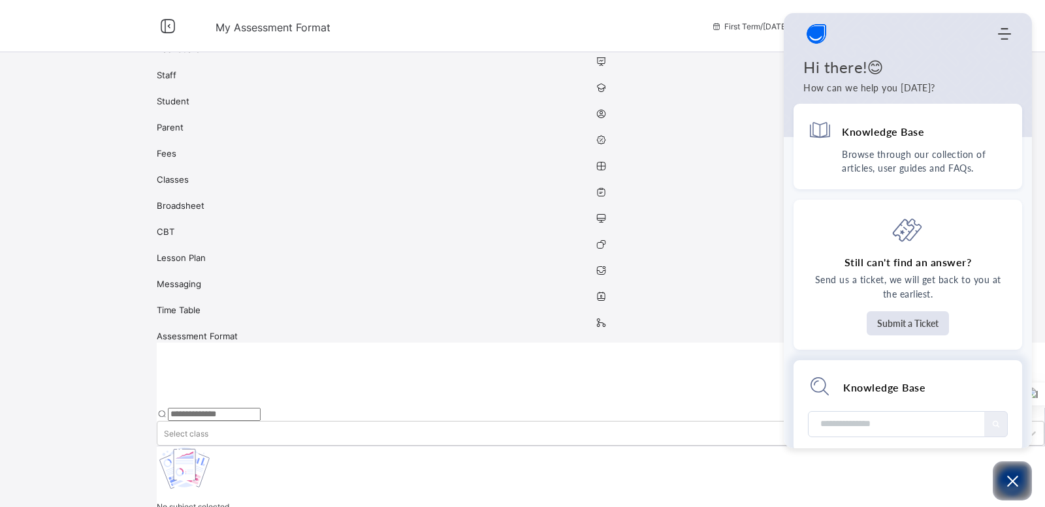
click at [953, 426] on input "Module search widget" at bounding box center [897, 424] width 157 height 25
click at [1011, 485] on icon "Open asap" at bounding box center [1012, 481] width 16 height 16
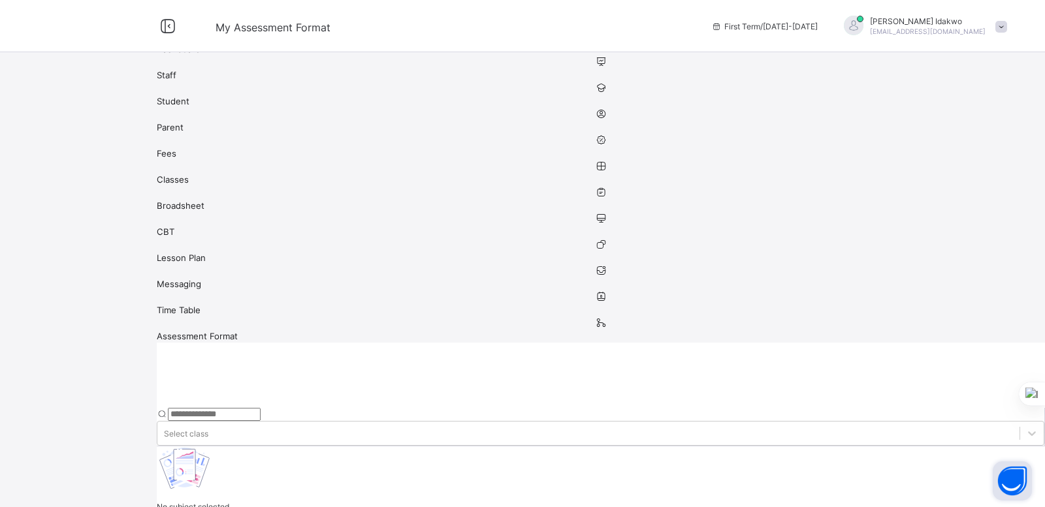
click at [1011, 485] on button "Open asap" at bounding box center [1012, 481] width 39 height 39
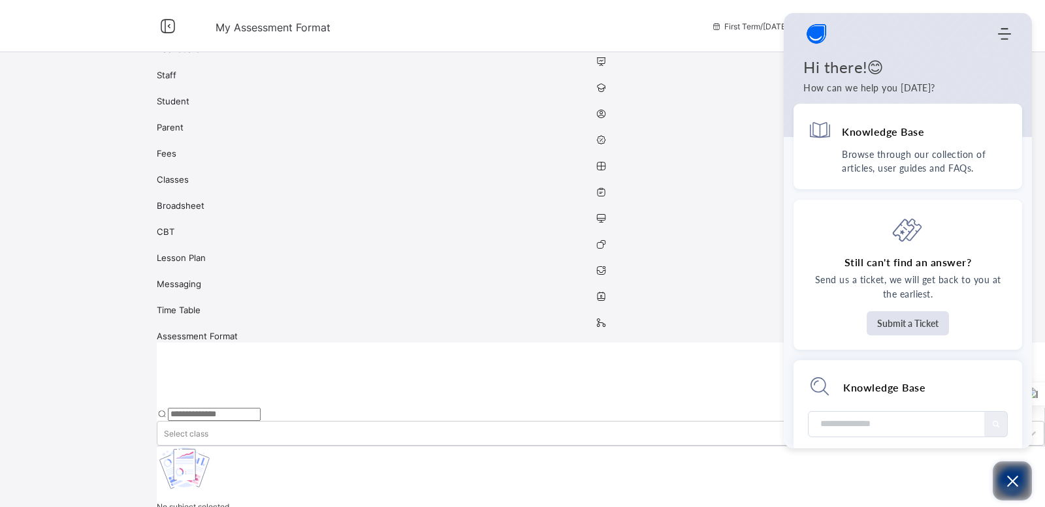
click at [1011, 485] on icon "Open asap" at bounding box center [1012, 481] width 16 height 16
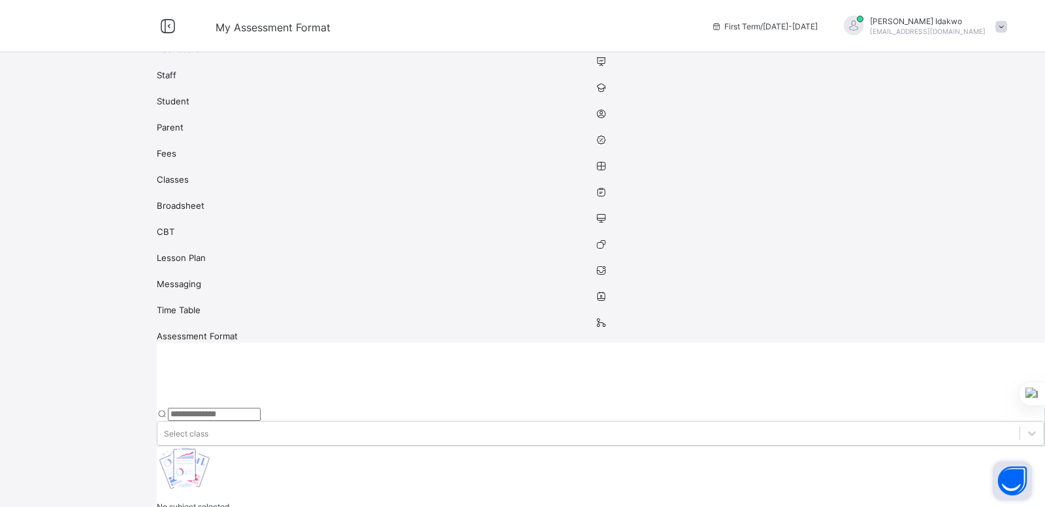
click at [159, 24] on img at bounding box center [209, 13] width 101 height 27
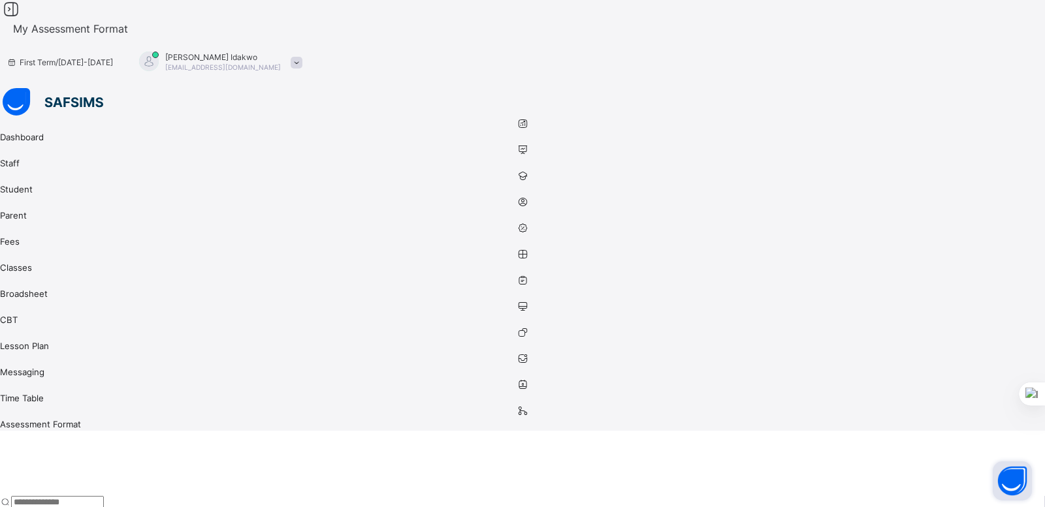
click at [22, 19] on icon at bounding box center [11, 9] width 22 height 19
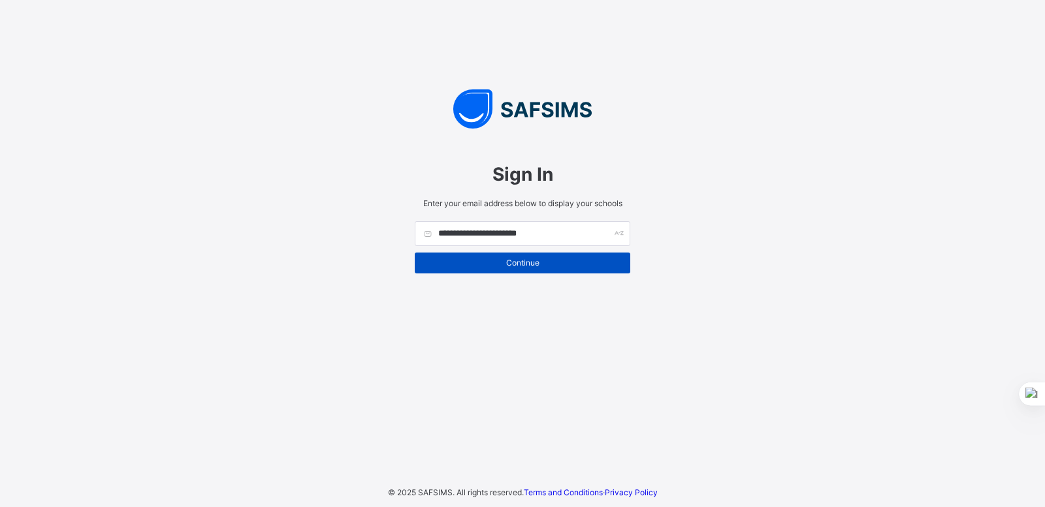
type input "**********"
click at [532, 261] on span "Continue" at bounding box center [522, 263] width 196 height 10
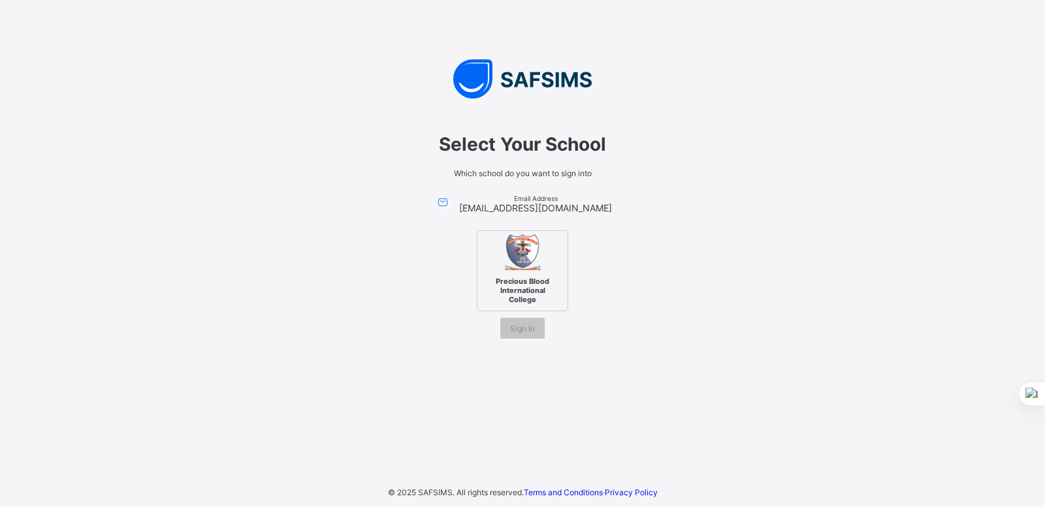
click at [520, 263] on img at bounding box center [523, 252] width 36 height 36
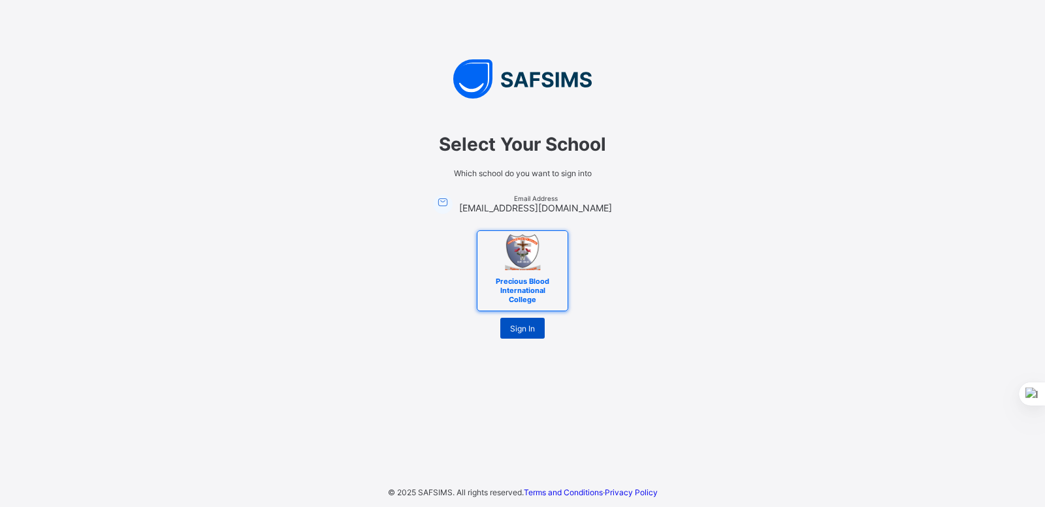
click at [528, 334] on div "Sign In" at bounding box center [522, 328] width 44 height 21
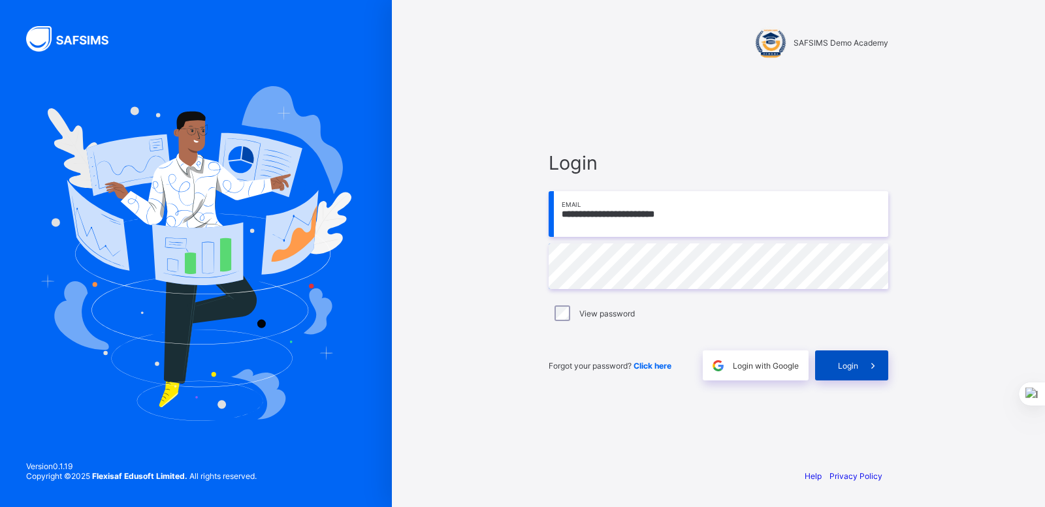
click at [862, 369] on span at bounding box center [873, 366] width 30 height 30
click at [717, 219] on input "**********" at bounding box center [719, 214] width 340 height 46
click at [828, 323] on div "View password" at bounding box center [719, 313] width 340 height 27
click at [849, 370] on span "Login" at bounding box center [848, 366] width 20 height 10
click at [861, 364] on span at bounding box center [873, 366] width 30 height 30
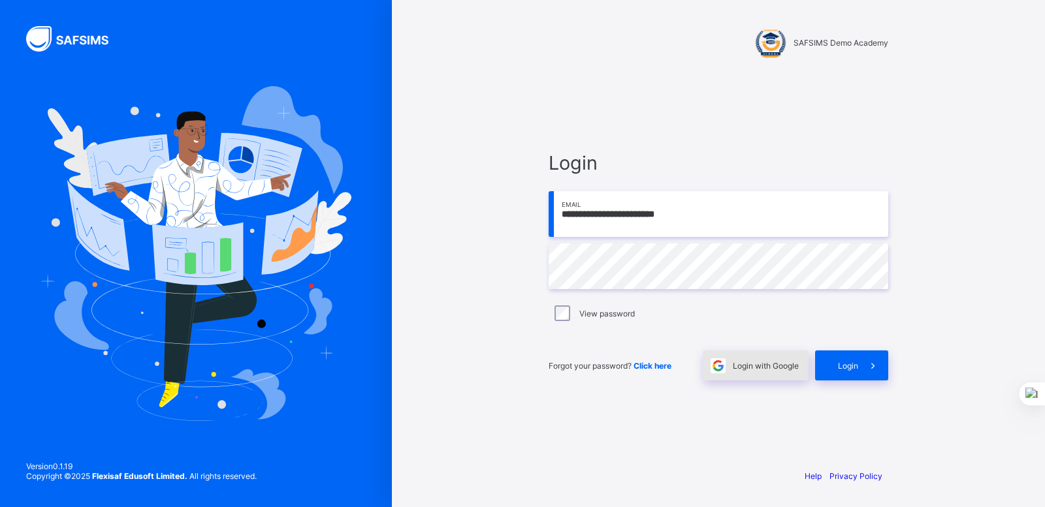
drag, startPoint x: 0, startPoint y: 0, endPoint x: 772, endPoint y: 370, distance: 856.0
click at [772, 370] on span "Login with Google" at bounding box center [766, 366] width 66 height 10
click at [660, 366] on span "Click here" at bounding box center [652, 366] width 38 height 10
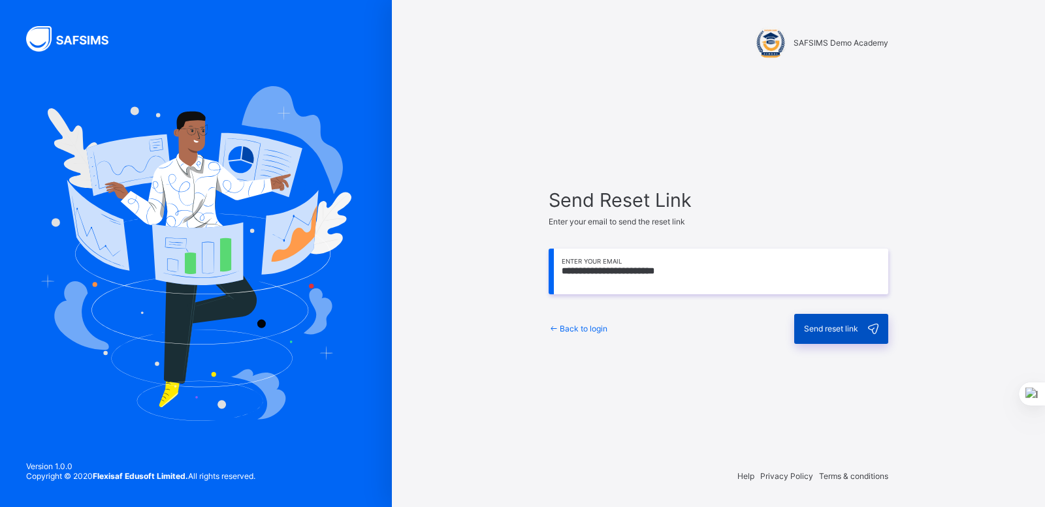
click at [812, 326] on span "Send reset link" at bounding box center [831, 329] width 54 height 10
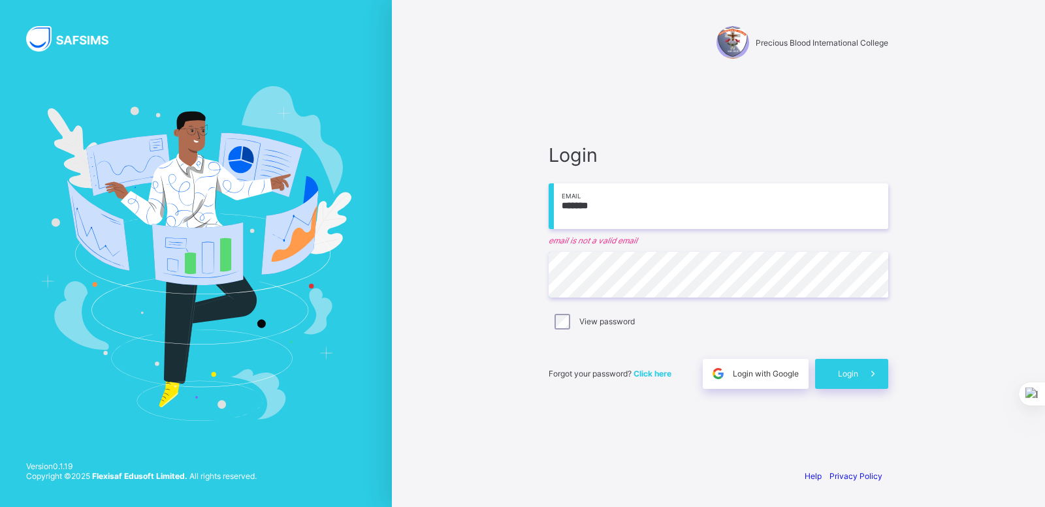
click at [648, 212] on div "Login ******* Email email is not a valid email Password View password Forgot yo…" at bounding box center [719, 267] width 340 height 246
click at [648, 212] on input "*******" at bounding box center [719, 206] width 340 height 46
type input "**********"
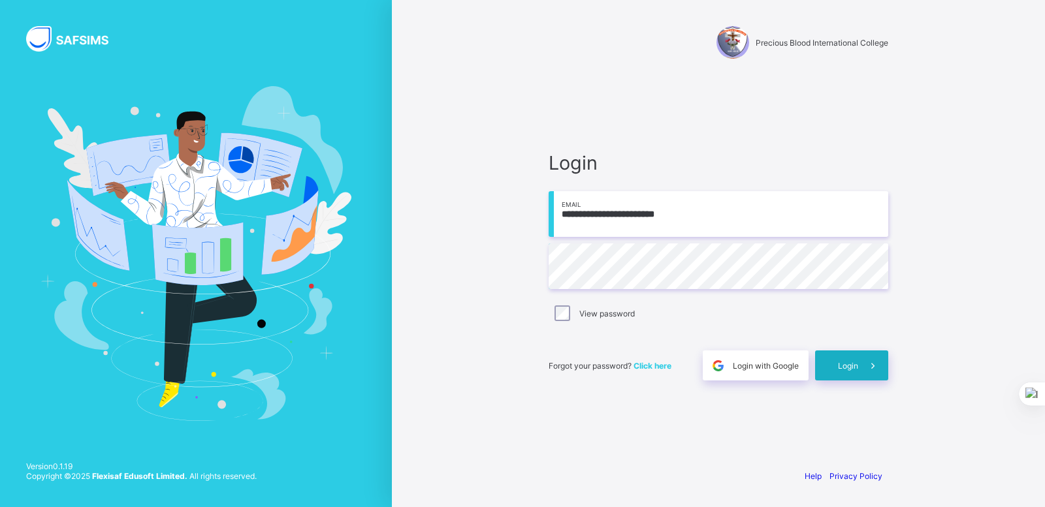
click at [859, 361] on span at bounding box center [873, 366] width 30 height 30
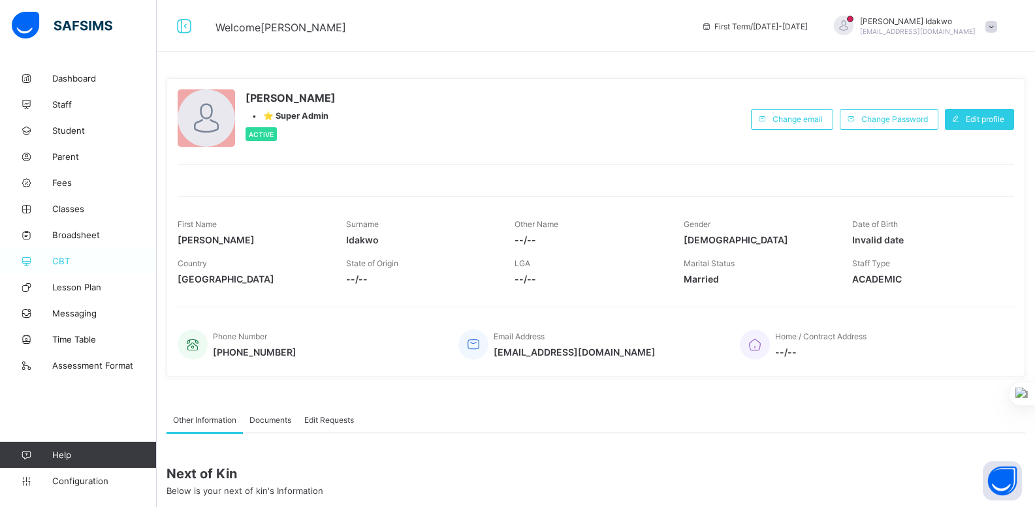
click at [63, 251] on link "CBT" at bounding box center [78, 261] width 157 height 26
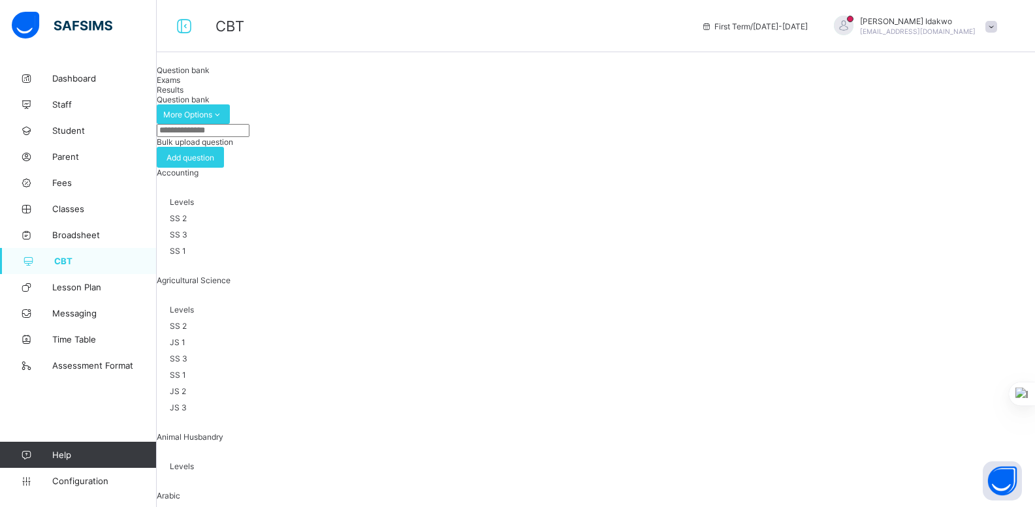
click at [180, 85] on span "Exams" at bounding box center [169, 80] width 24 height 10
click at [309, 91] on div "Results" at bounding box center [601, 90] width 888 height 10
click at [206, 75] on span "Question bank" at bounding box center [183, 70] width 53 height 10
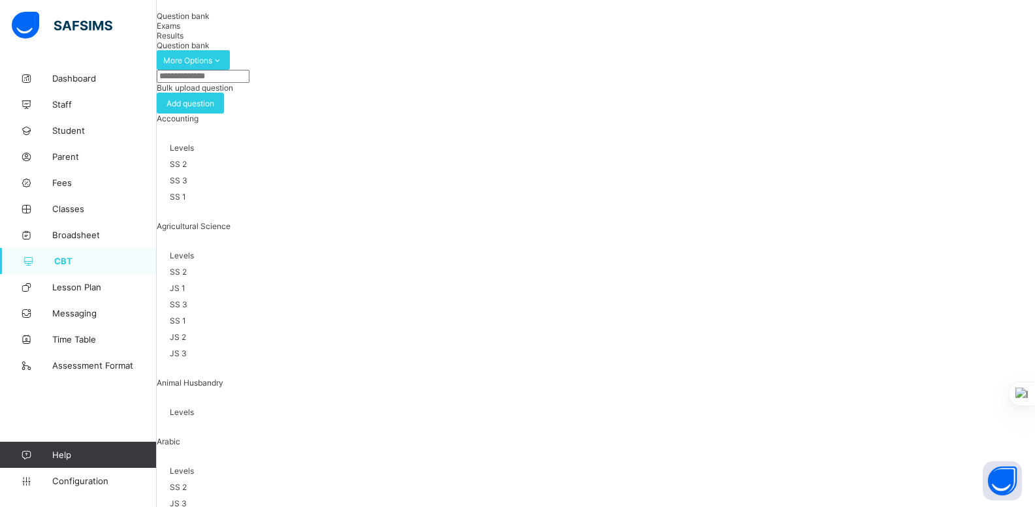
scroll to position [46, 0]
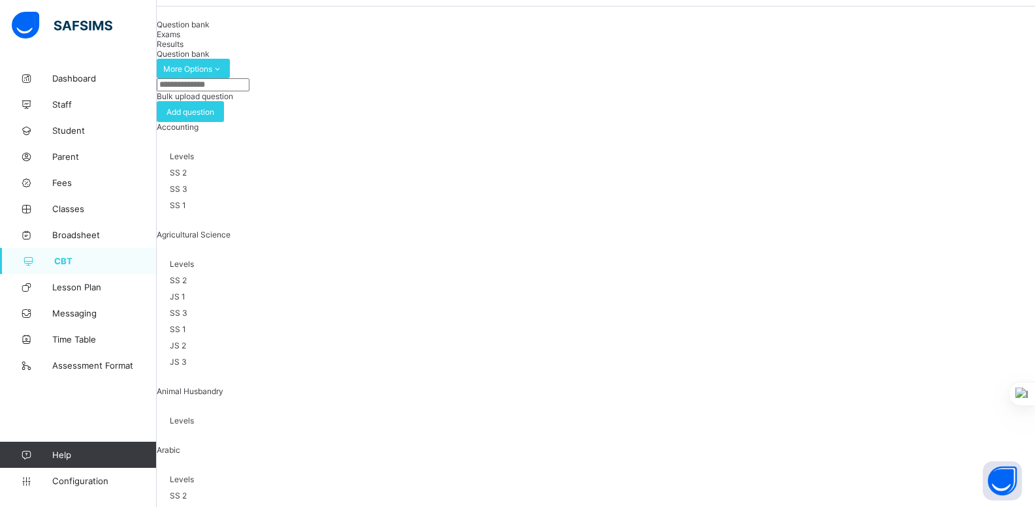
click at [297, 138] on span at bounding box center [596, 135] width 878 height 7
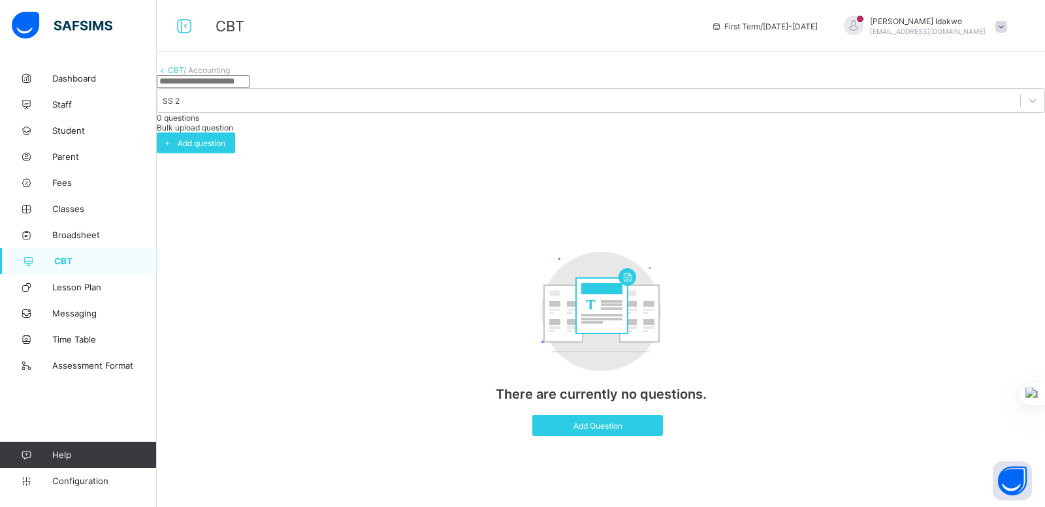
click at [249, 88] on input "text" at bounding box center [203, 81] width 93 height 13
type input "*"
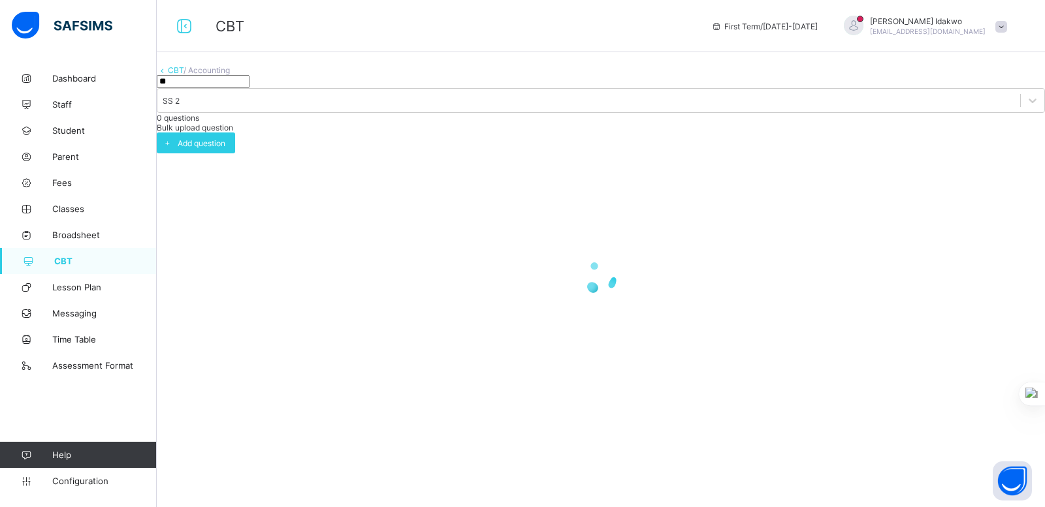
type input "*"
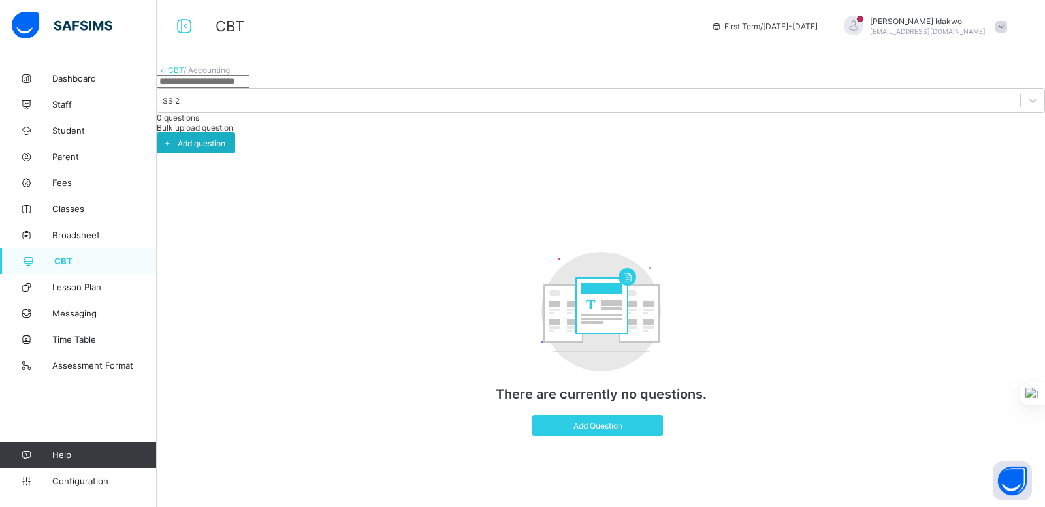
click at [235, 133] on div "Add question" at bounding box center [196, 143] width 78 height 21
click at [1019, 462] on div "×" at bounding box center [1025, 473] width 12 height 22
click at [71, 78] on span "Dashboard" at bounding box center [104, 78] width 104 height 10
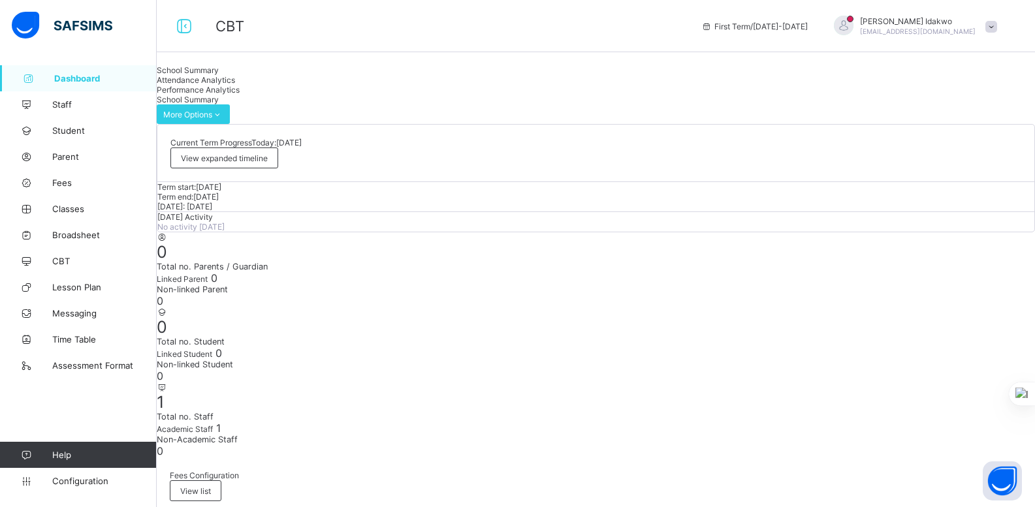
click at [106, 79] on span "Dashboard" at bounding box center [105, 78] width 103 height 10
click at [912, 25] on span "[PERSON_NAME]" at bounding box center [918, 21] width 116 height 10
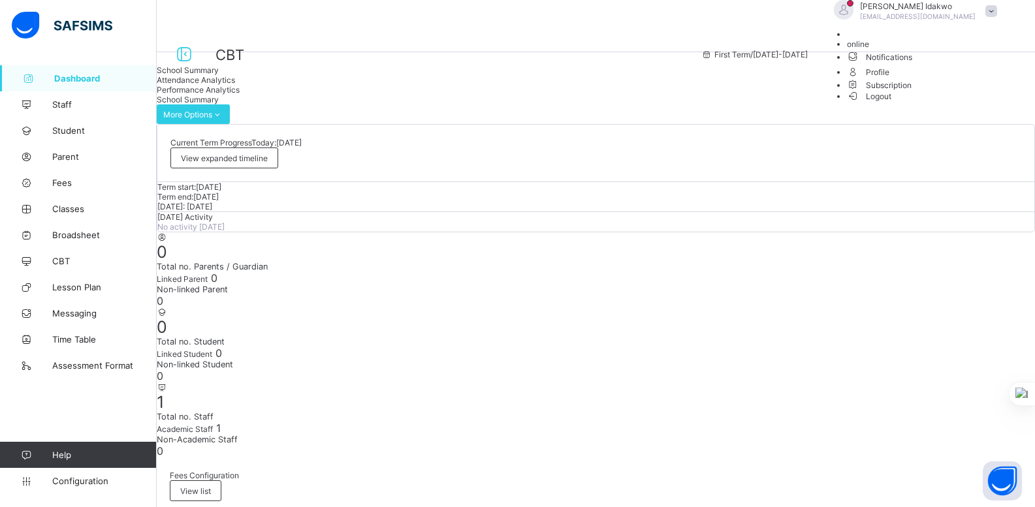
click at [943, 11] on span "[PERSON_NAME]" at bounding box center [918, 6] width 116 height 10
